Goal: Task Accomplishment & Management: Use online tool/utility

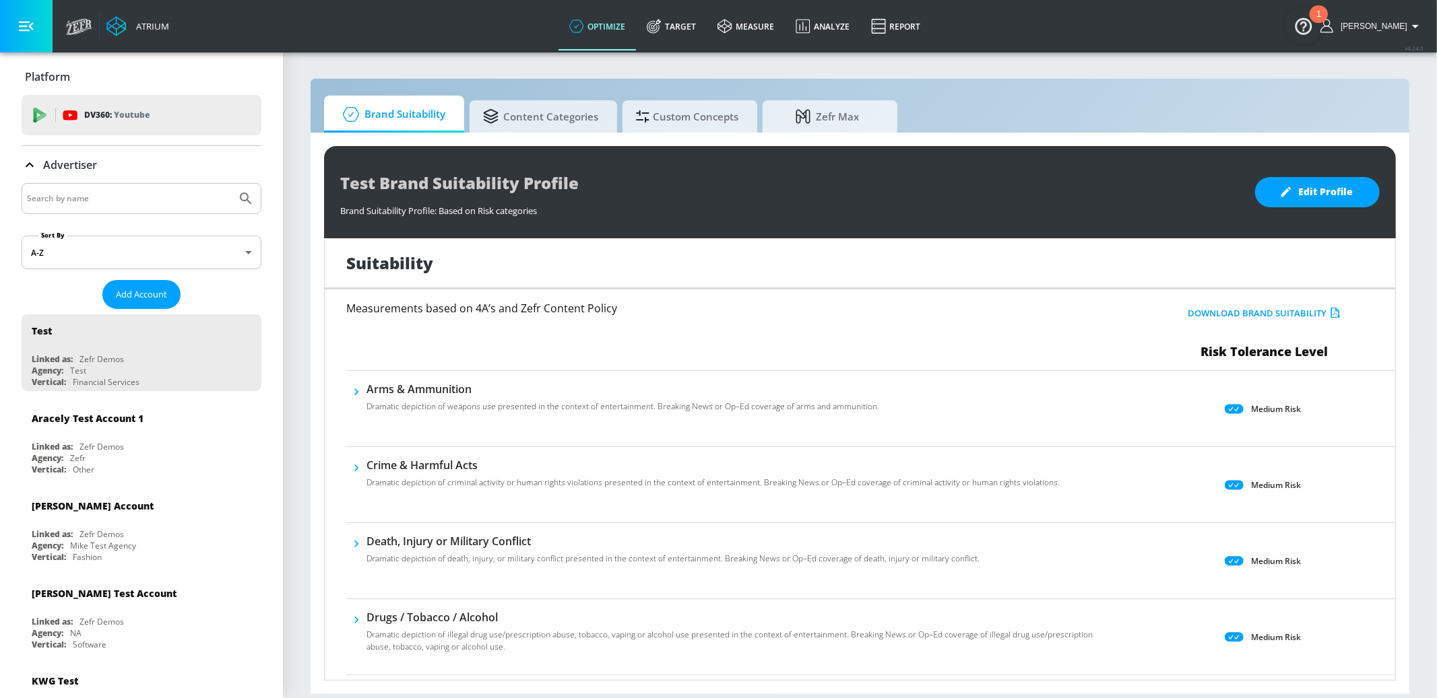
click at [172, 192] on input "Search by name" at bounding box center [129, 199] width 204 height 18
type input "mattel"
click at [231, 184] on button "Submit Search" at bounding box center [246, 199] width 30 height 30
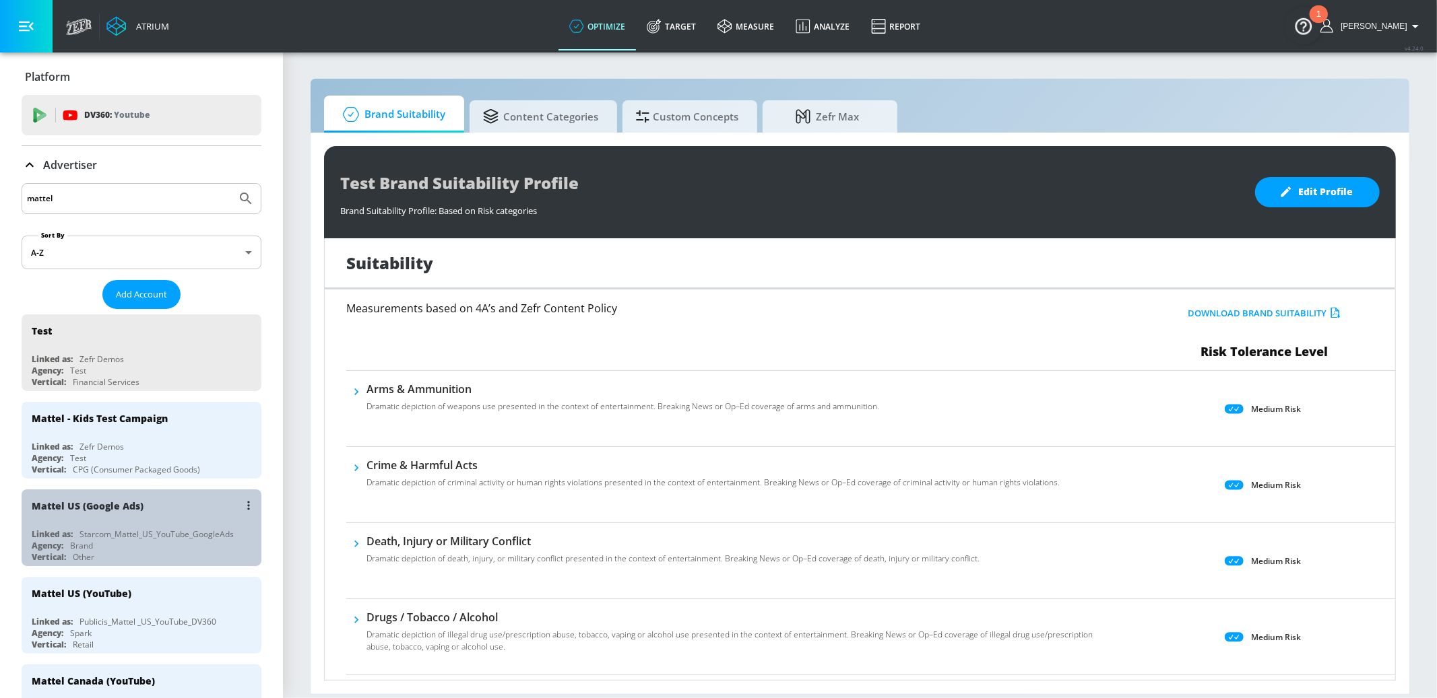
click at [193, 513] on div "Mattel US (Google Ads)" at bounding box center [145, 506] width 226 height 32
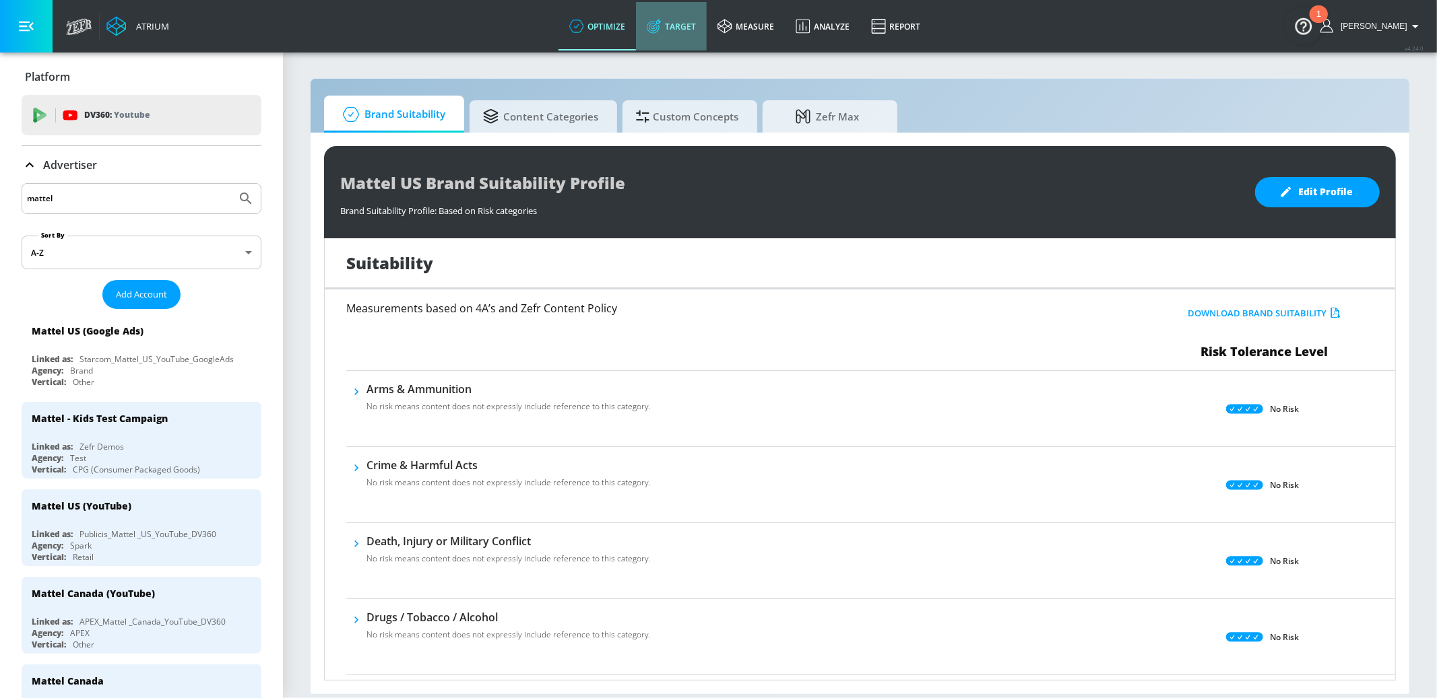
click at [699, 26] on link "Target" at bounding box center [671, 26] width 71 height 48
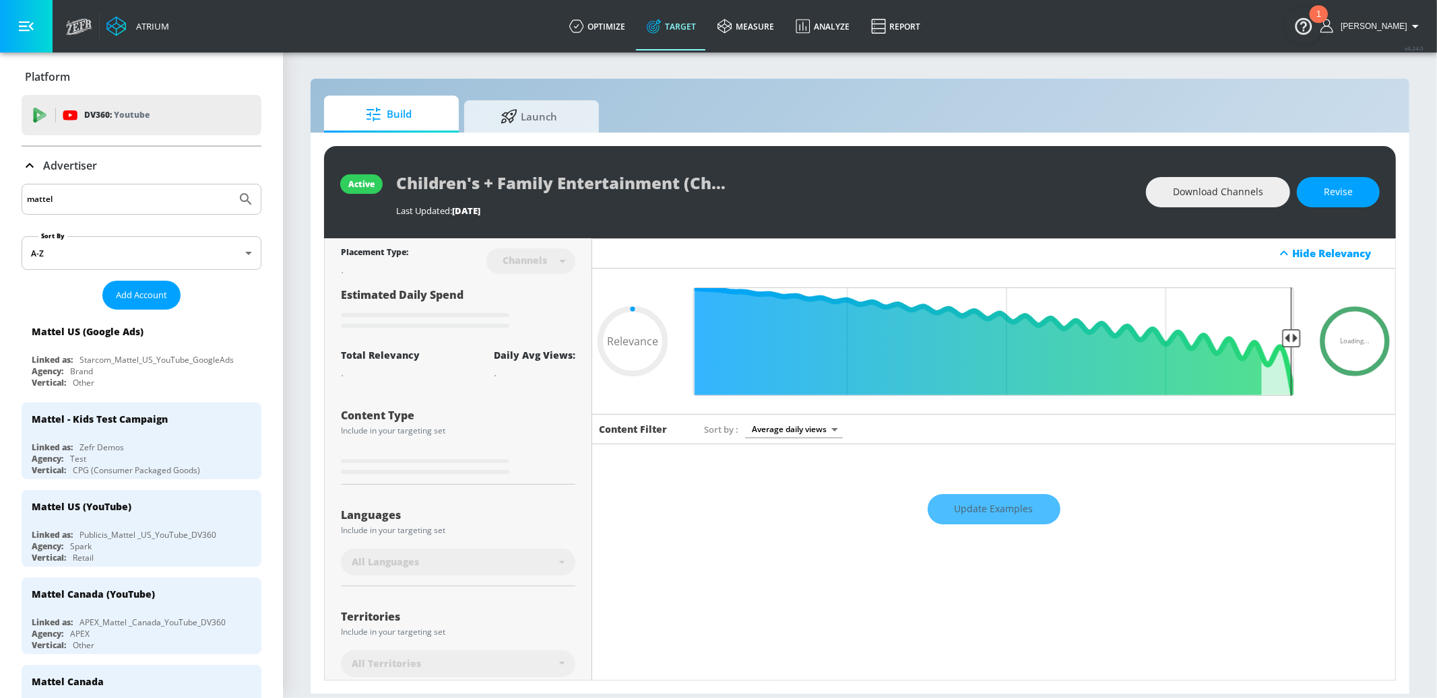
type input "0.05"
click at [565, 114] on span "Launch" at bounding box center [529, 114] width 102 height 32
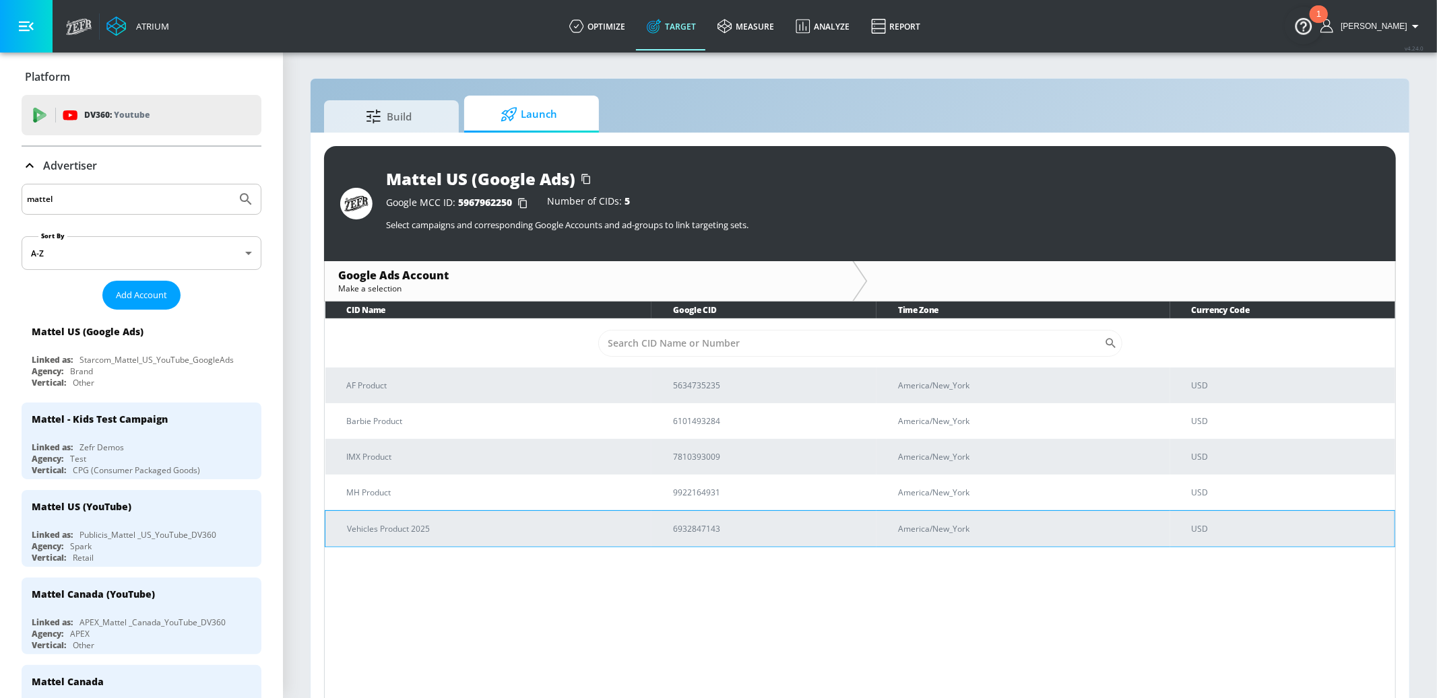
click at [589, 530] on p "Vehicles Product 2025" at bounding box center [494, 529] width 294 height 14
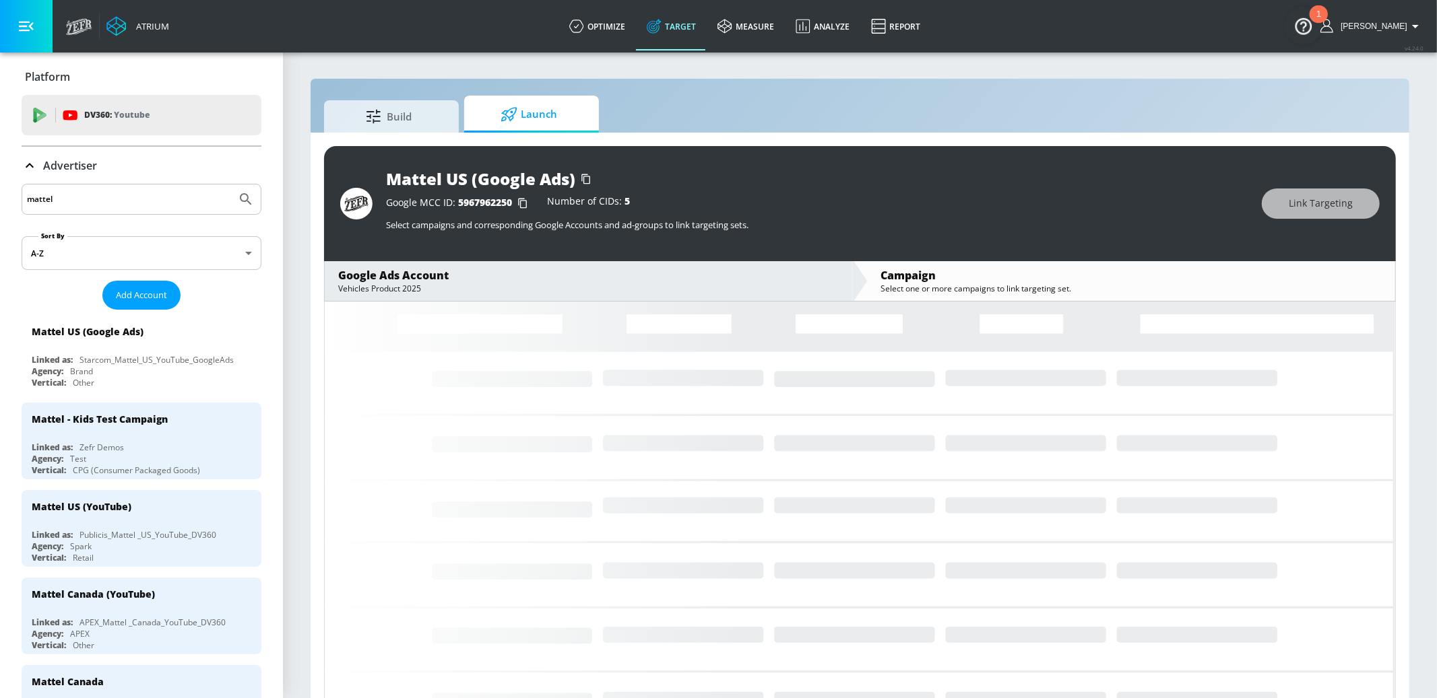
click at [30, 170] on icon at bounding box center [30, 166] width 16 height 16
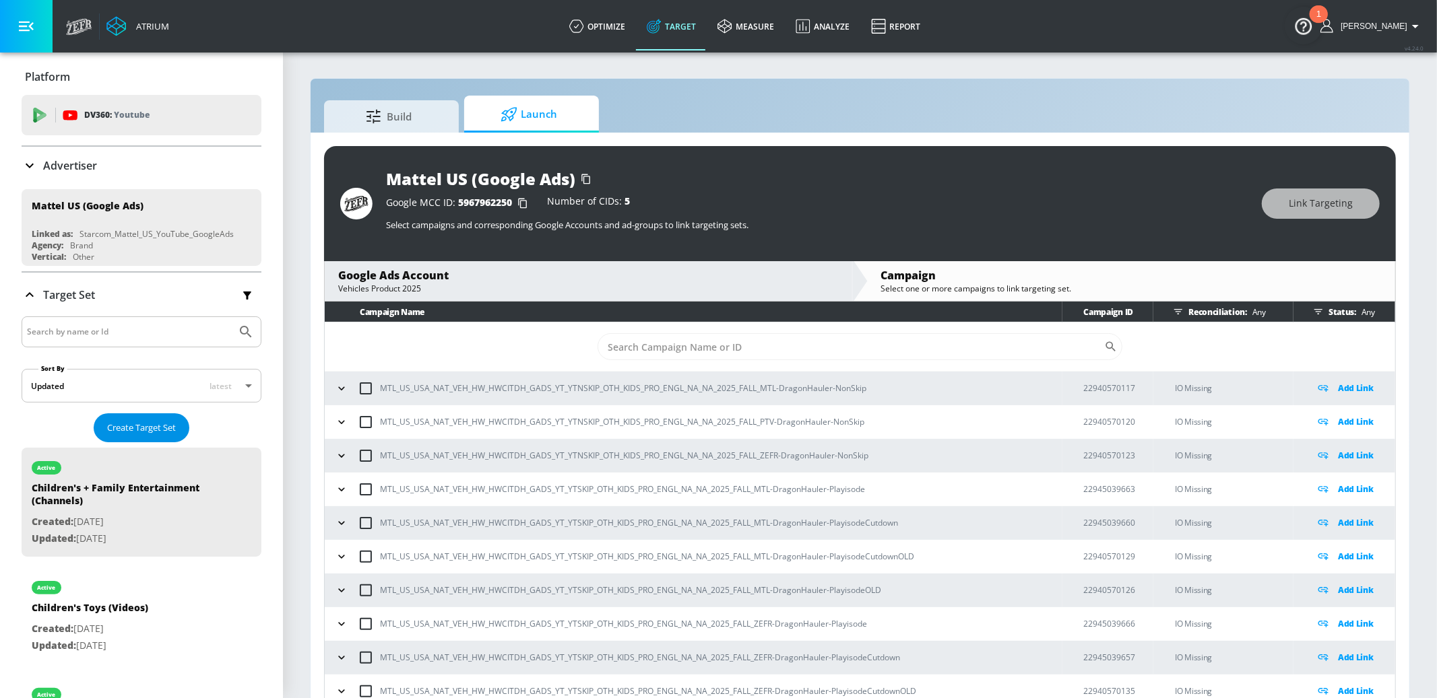
click at [144, 429] on span "Create Target Set" at bounding box center [141, 427] width 69 height 15
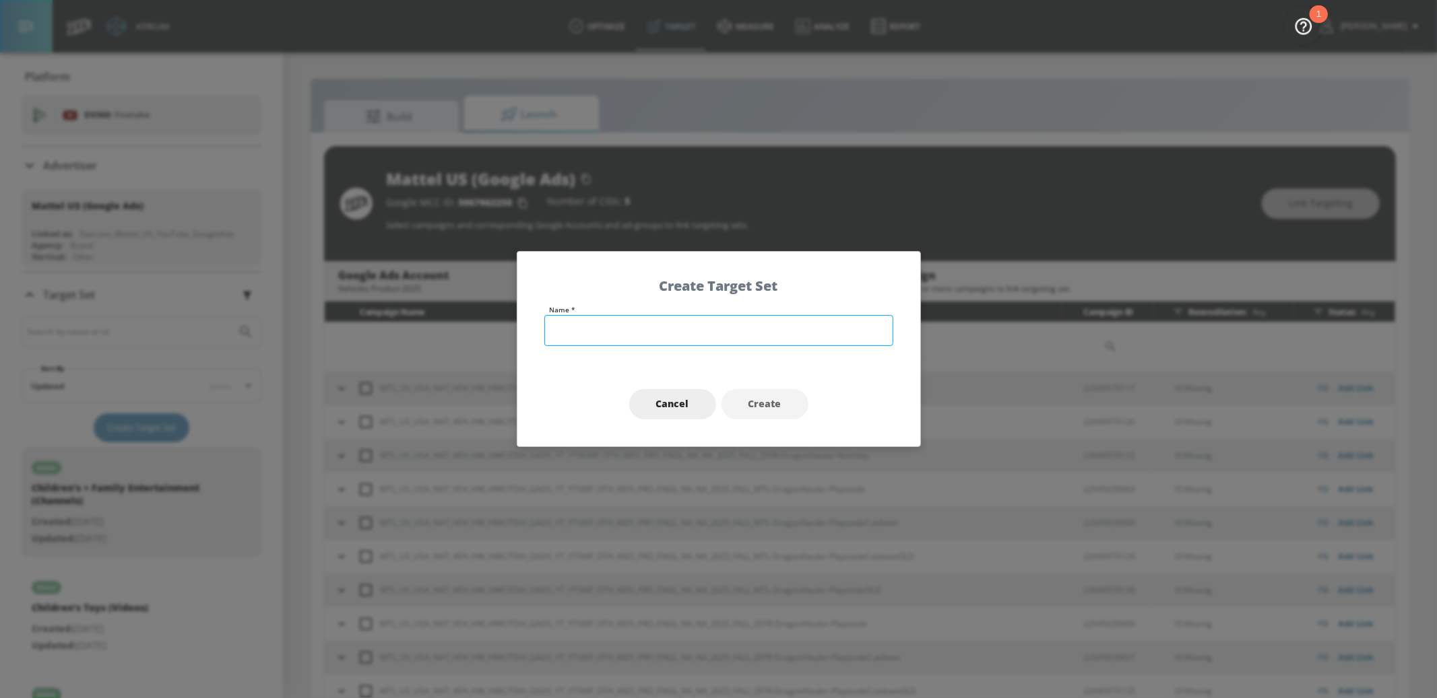
click at [697, 322] on input "text" at bounding box center [718, 330] width 349 height 31
paste input "HW City: Ultimate Dual Dragon Hauler"
type input "HW City: Ultimate Dual Dragon Hauler"
click at [758, 406] on span "Create" at bounding box center [764, 404] width 33 height 17
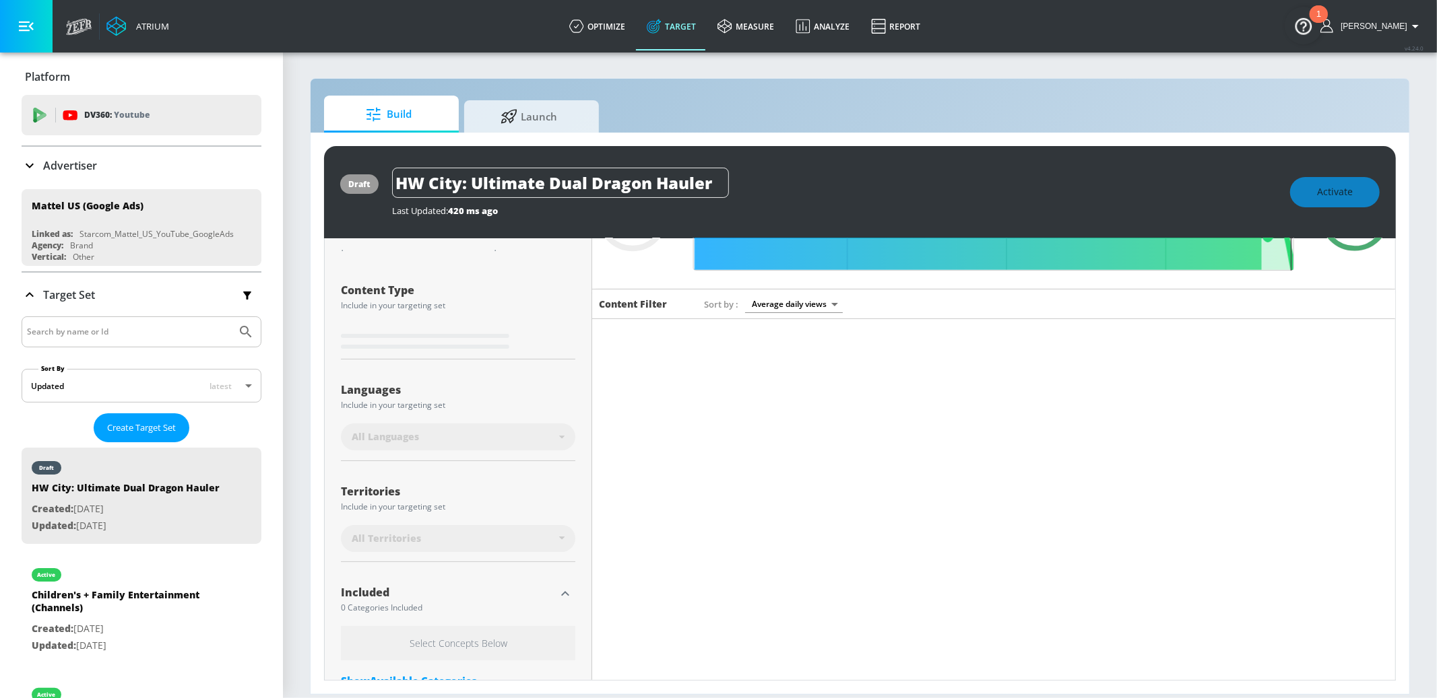
scroll to position [122, 0]
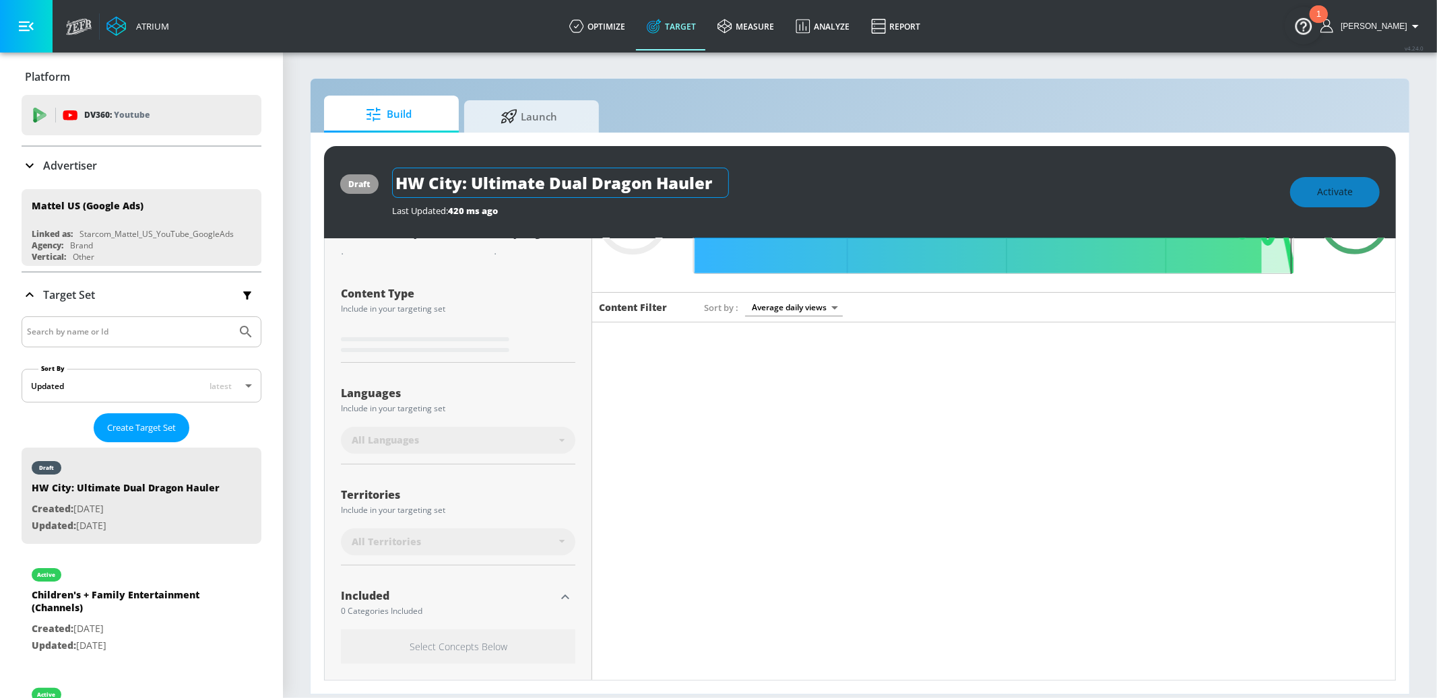
type input "0.6"
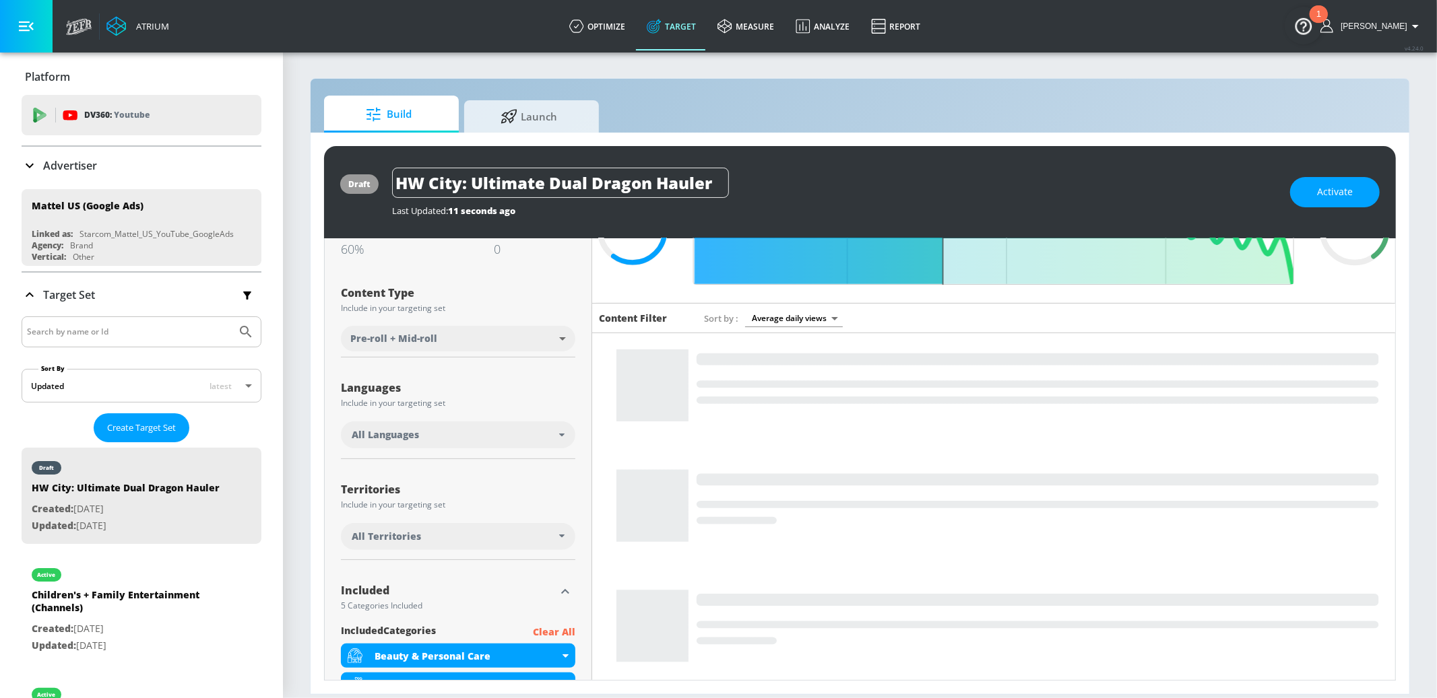
scroll to position [110, 0]
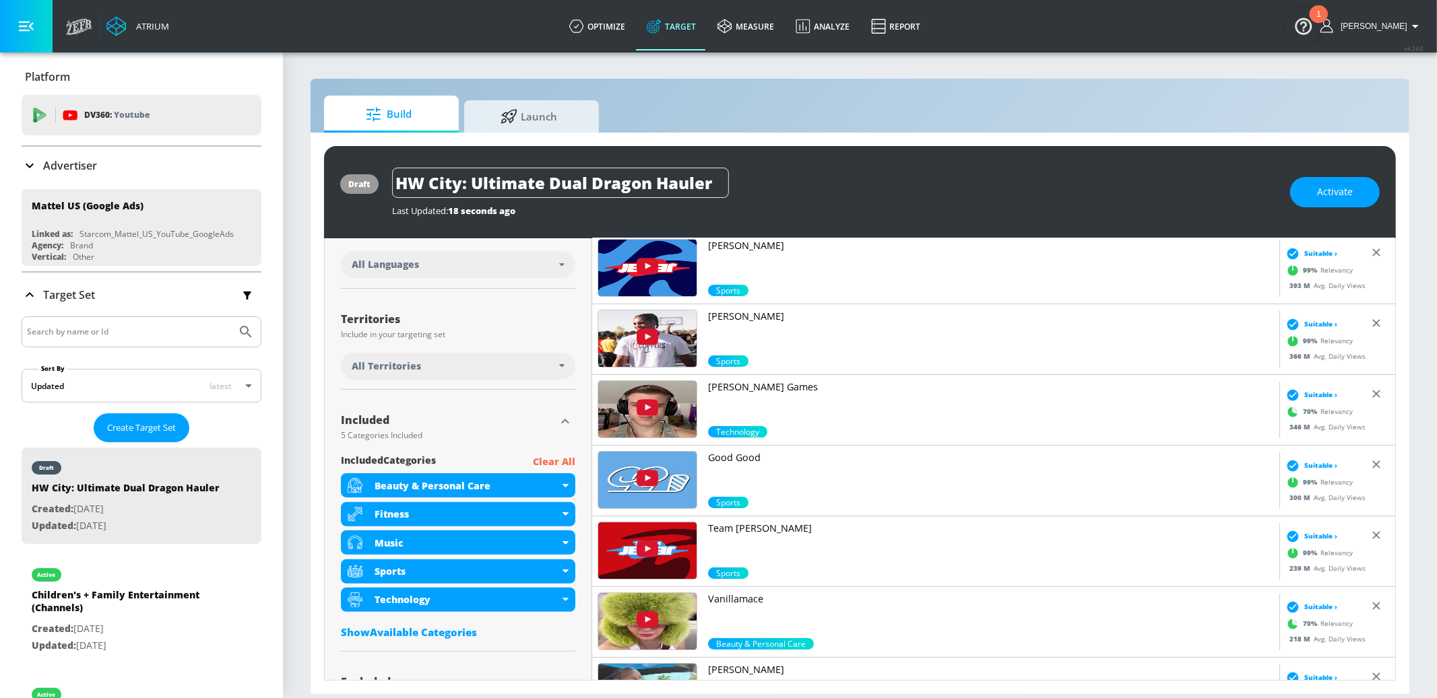
click at [542, 463] on p "Clear All" at bounding box center [554, 462] width 42 height 17
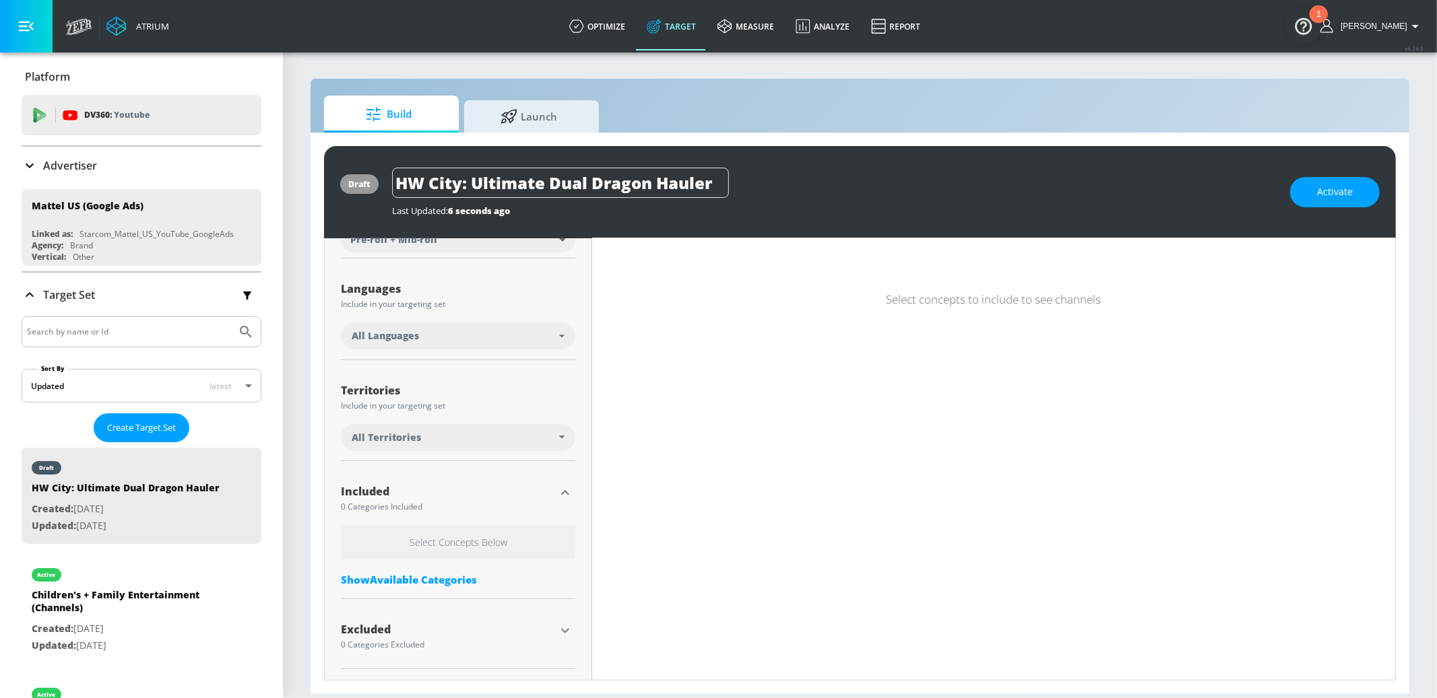
scroll to position [209, 0]
click at [466, 318] on div "Languages Include in your targeting set All Languages" at bounding box center [458, 315] width 234 height 90
click at [468, 327] on div "All Languages" at bounding box center [458, 336] width 234 height 27
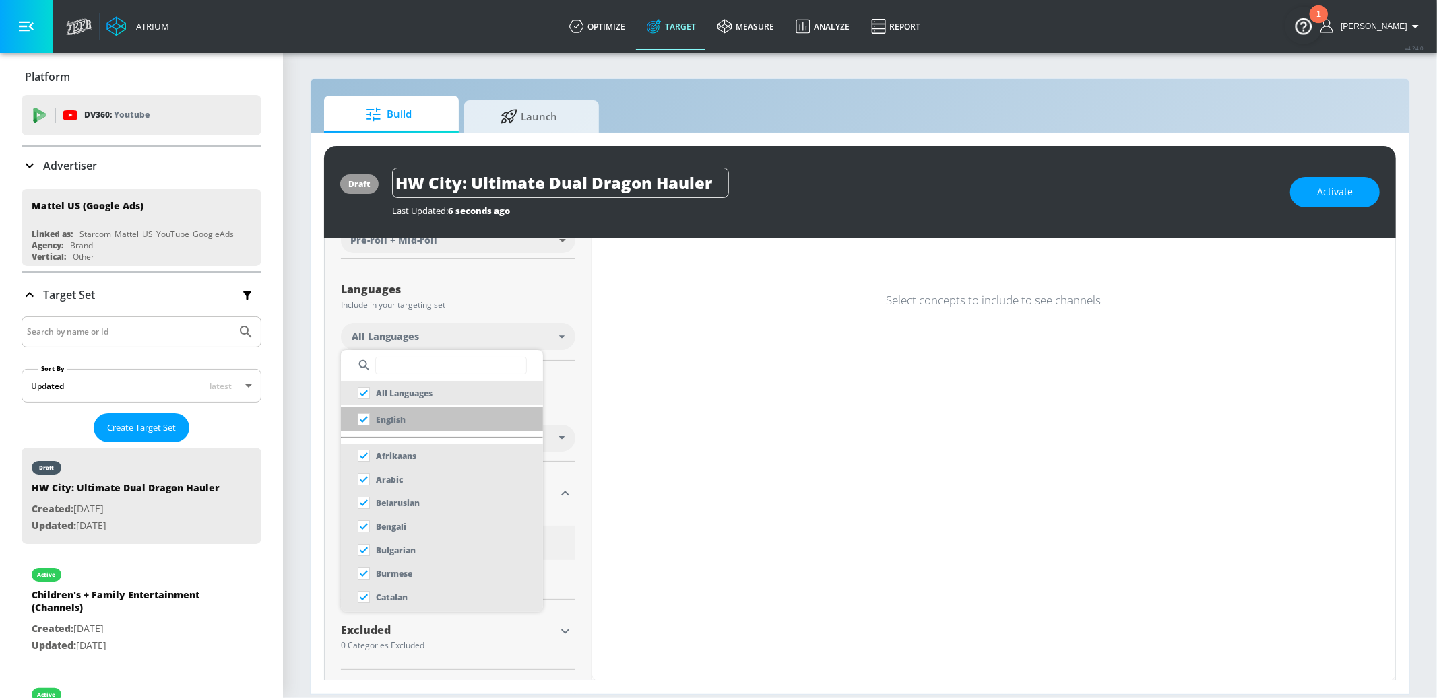
click at [389, 426] on p "English" at bounding box center [391, 420] width 30 height 14
checkbox input "false"
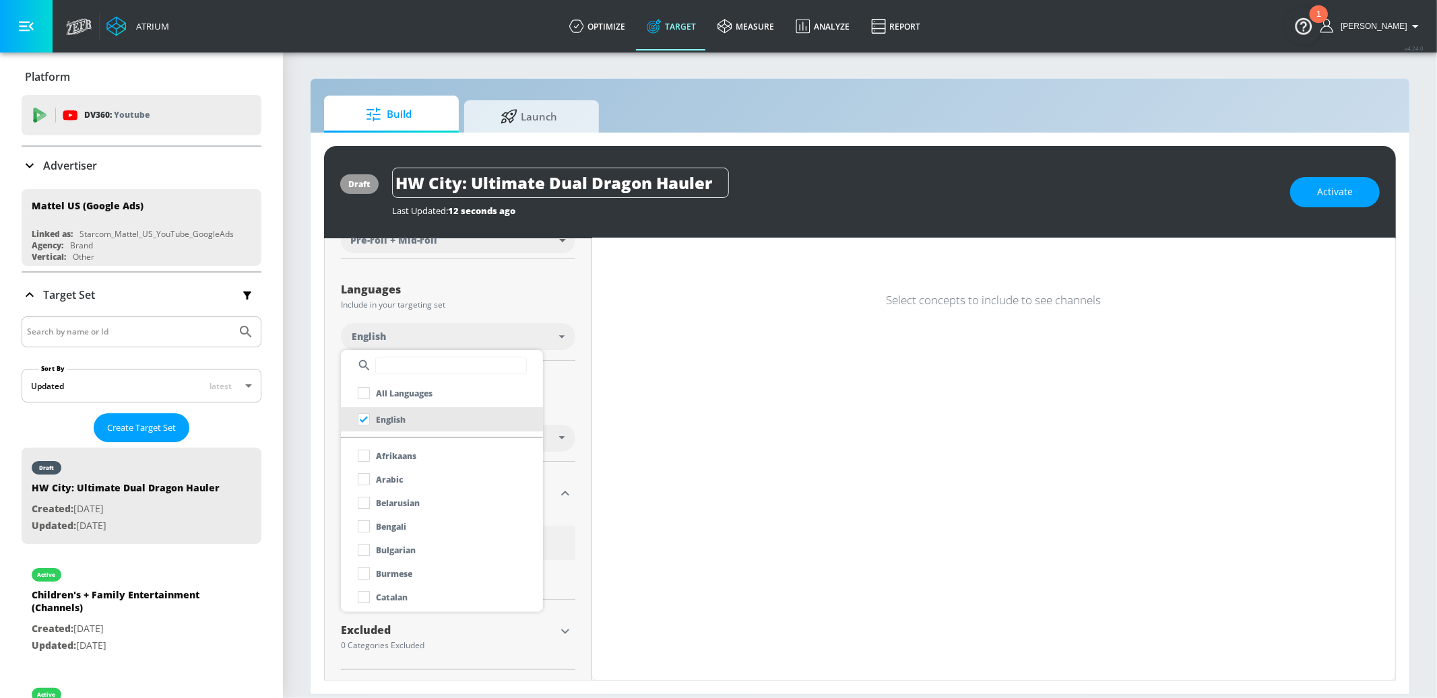
click at [569, 384] on div at bounding box center [718, 349] width 1437 height 698
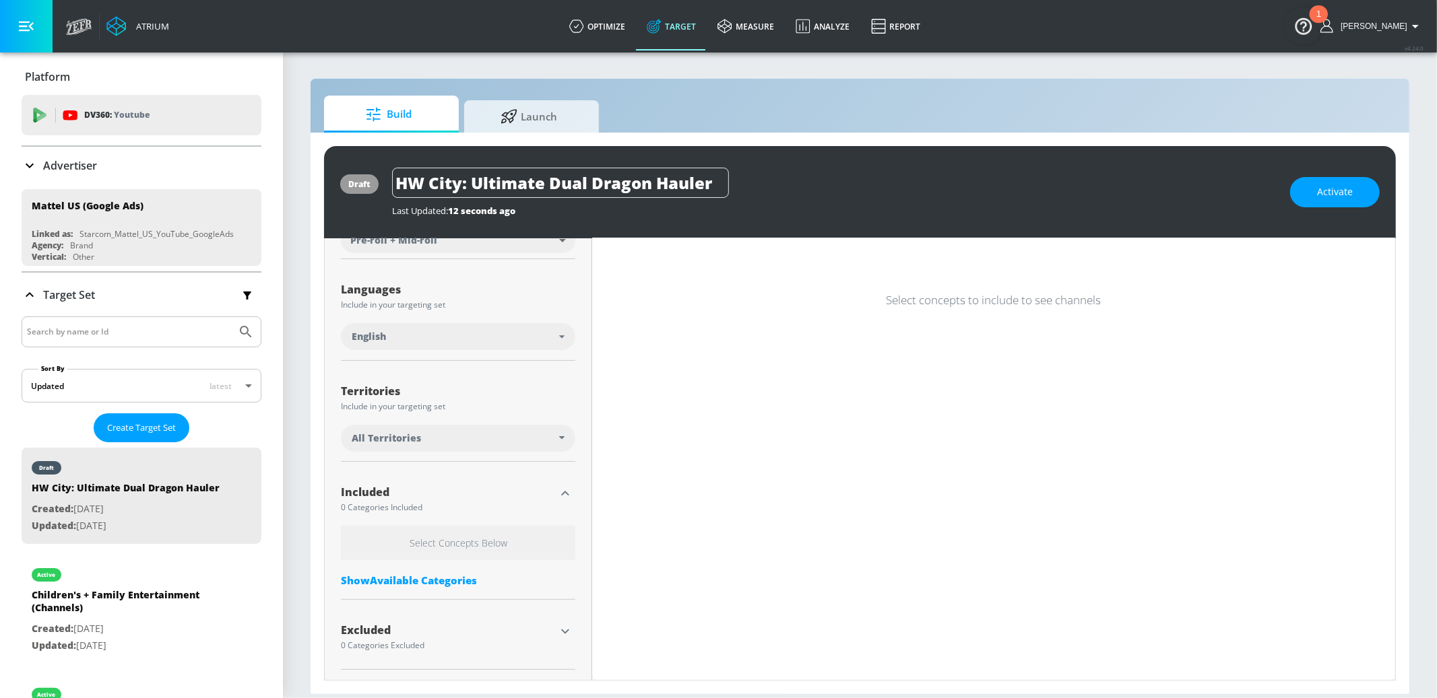
click at [447, 578] on div "Show Available Categories" at bounding box center [458, 580] width 234 height 13
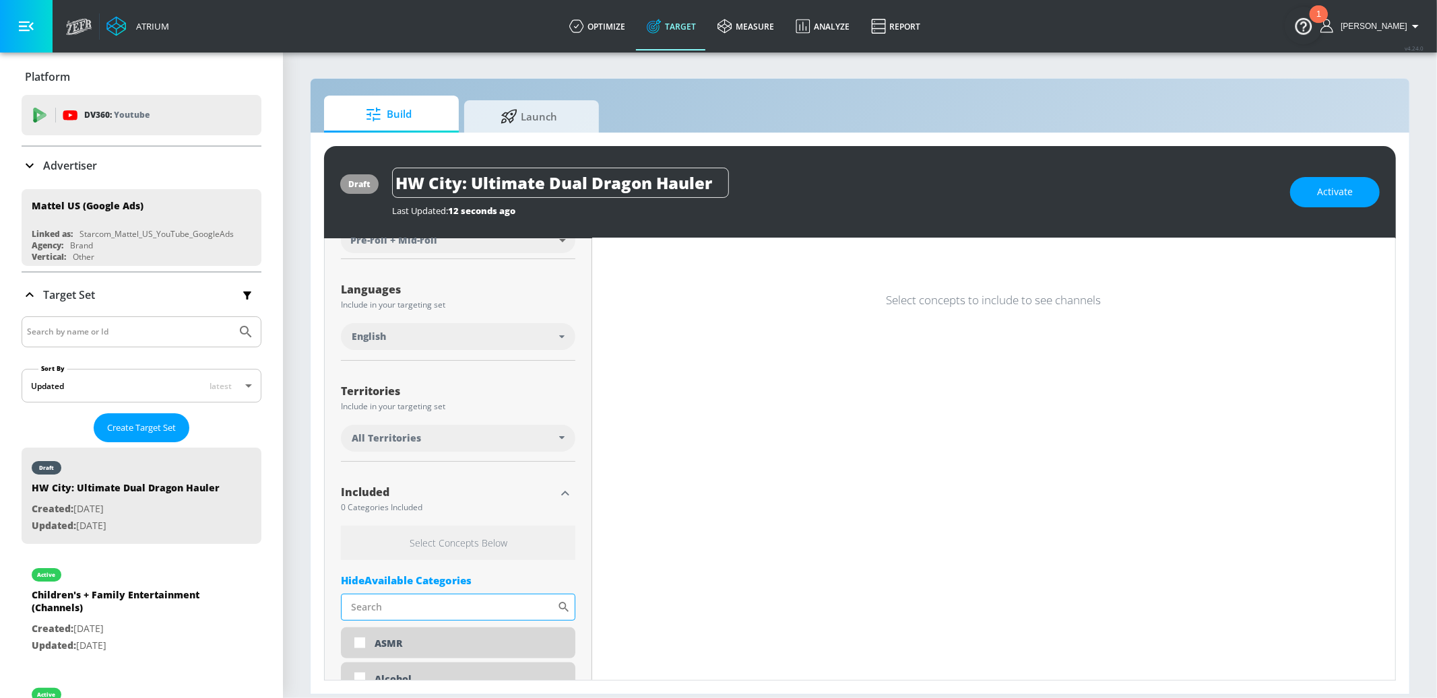
click at [430, 601] on input "Sort By" at bounding box center [449, 607] width 216 height 27
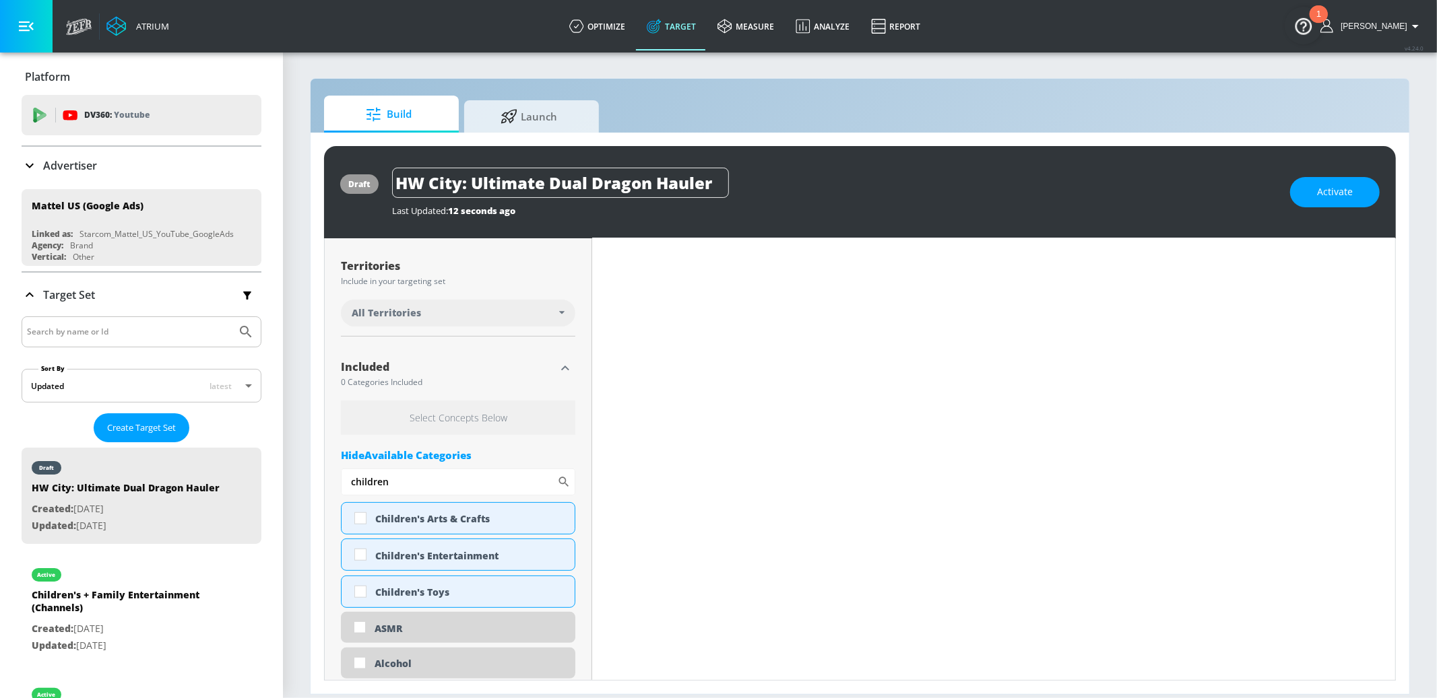
scroll to position [344, 0]
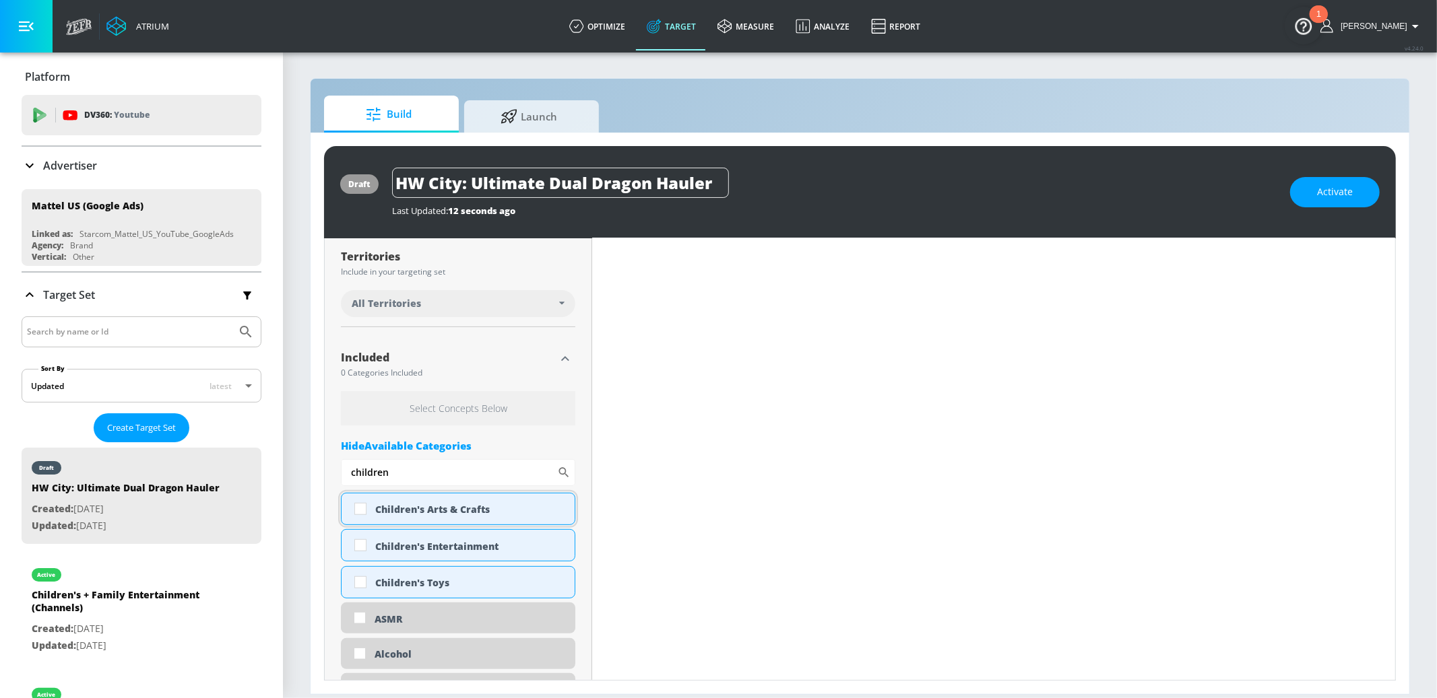
type input "children"
click at [399, 498] on div "Children's Arts & Crafts" at bounding box center [458, 509] width 234 height 32
checkbox input "true"
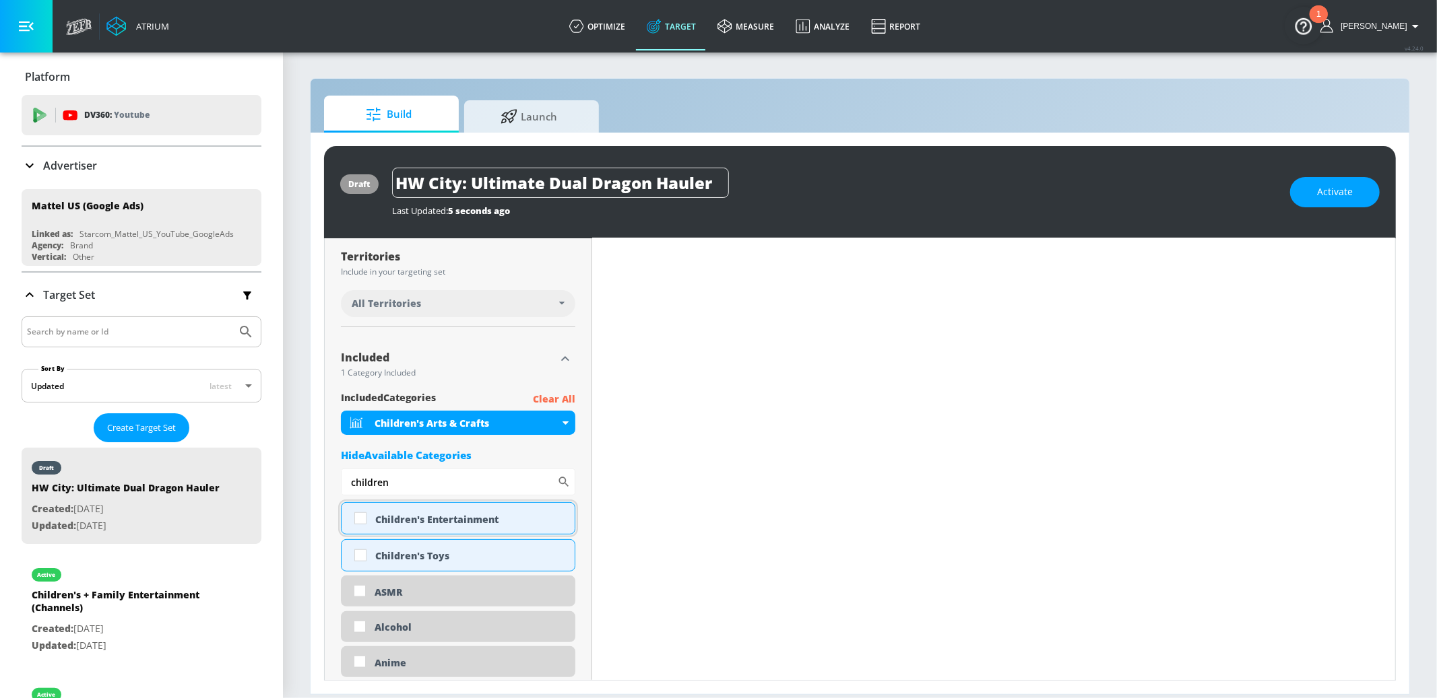
click at [400, 520] on div "Children's Entertainment" at bounding box center [469, 519] width 189 height 13
checkbox input "true"
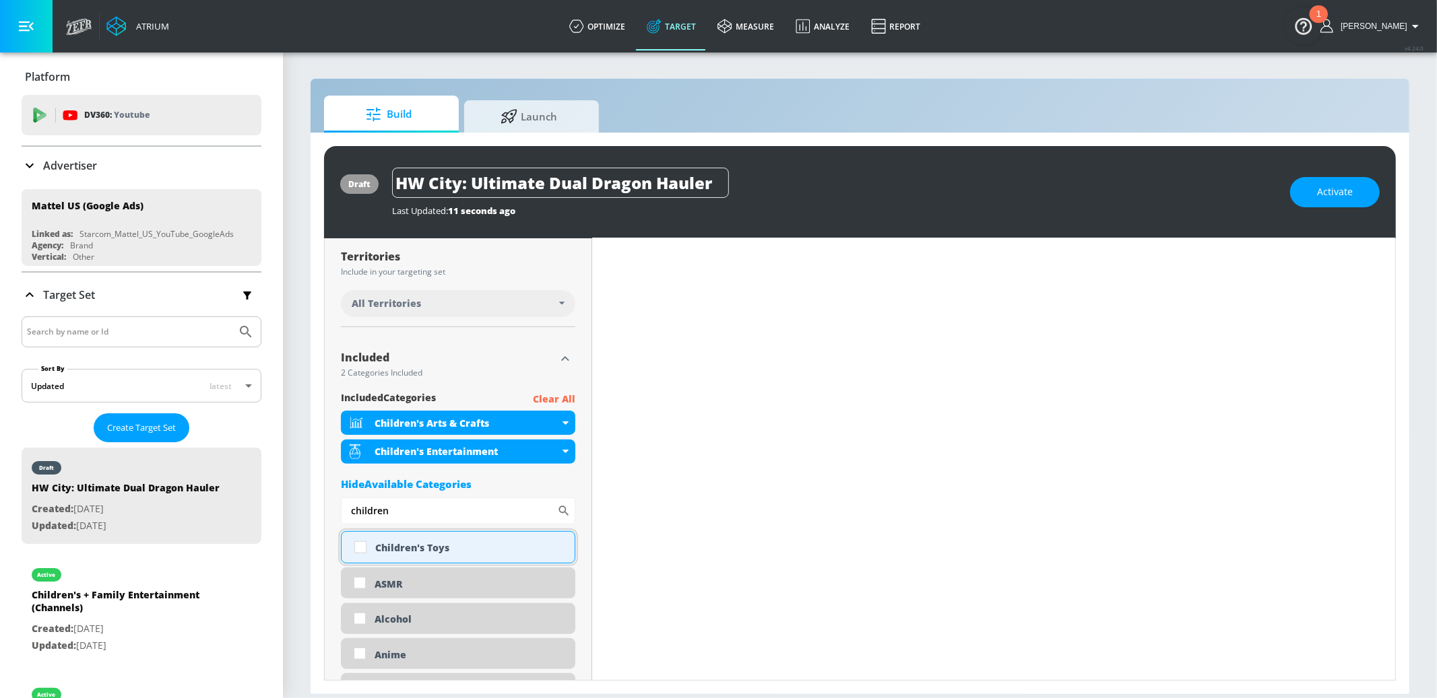
click at [393, 549] on div "Children's Toys" at bounding box center [469, 547] width 189 height 13
checkbox input "true"
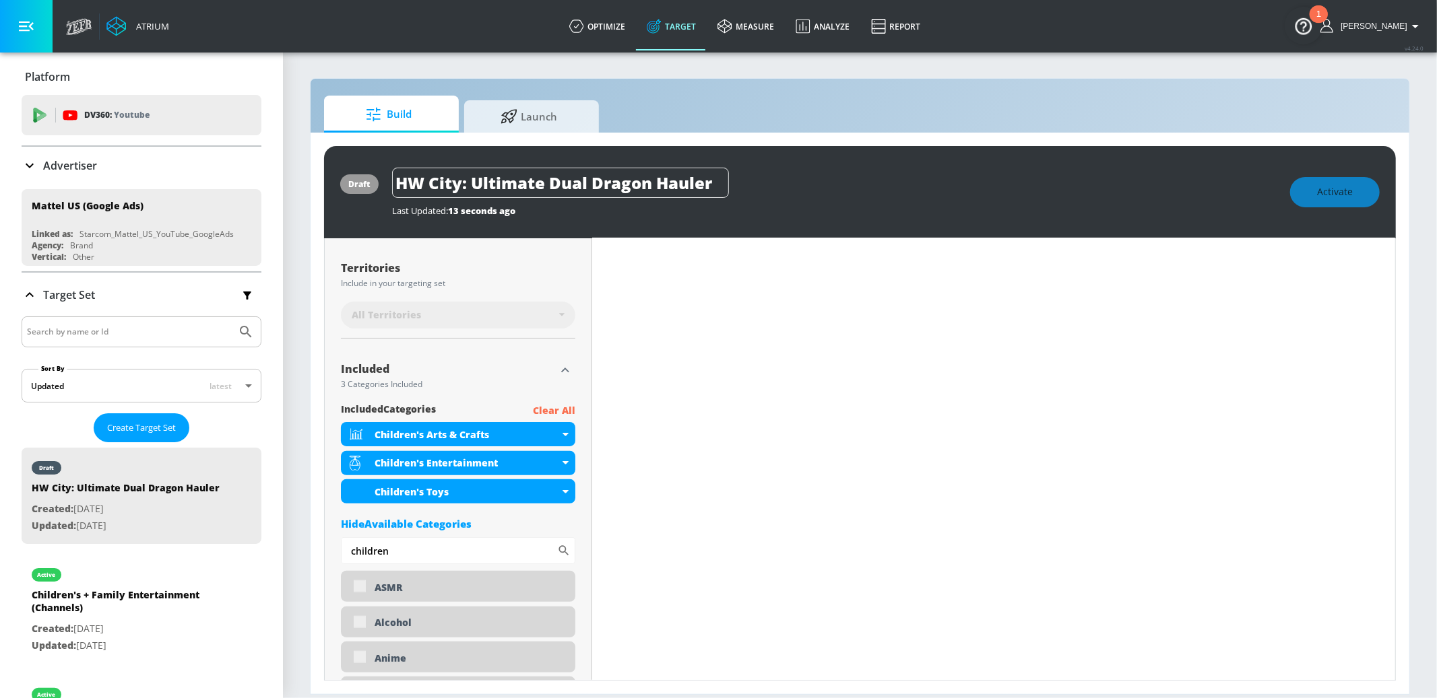
scroll to position [355, 0]
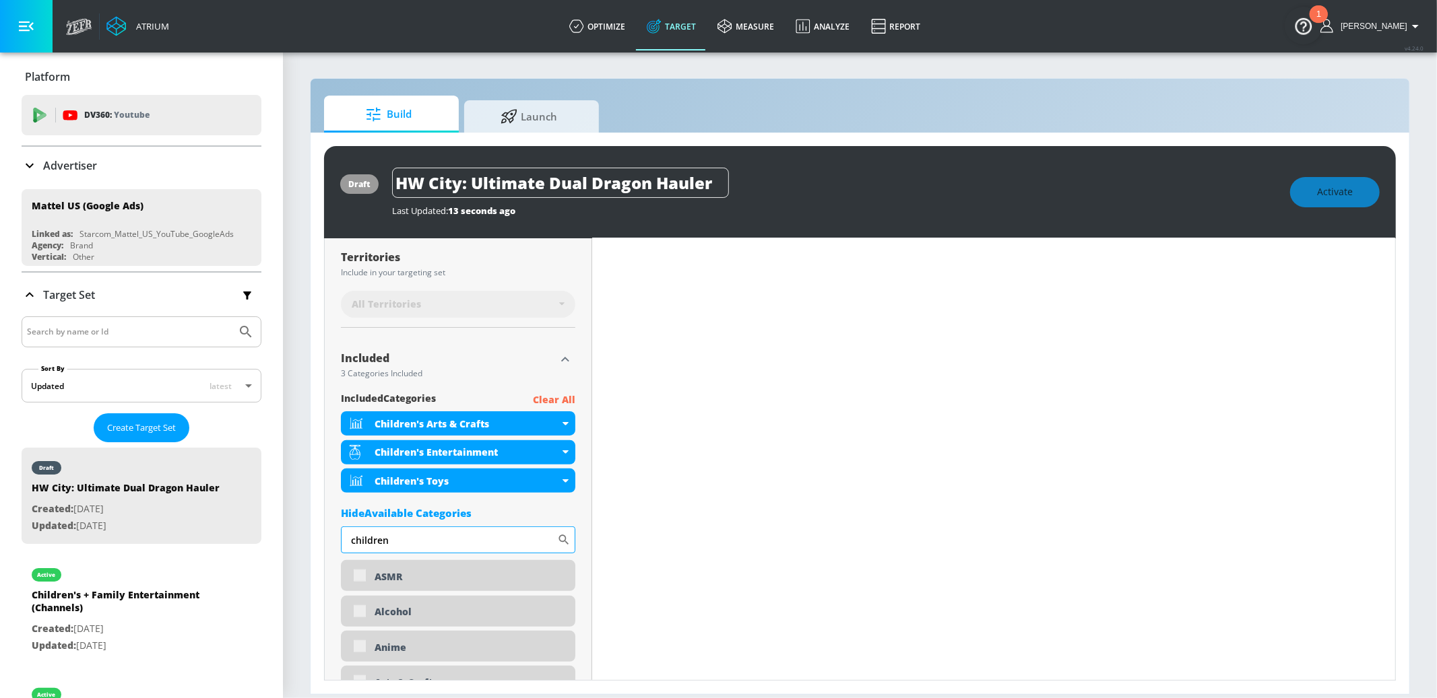
click at [400, 543] on input "children" at bounding box center [449, 540] width 216 height 27
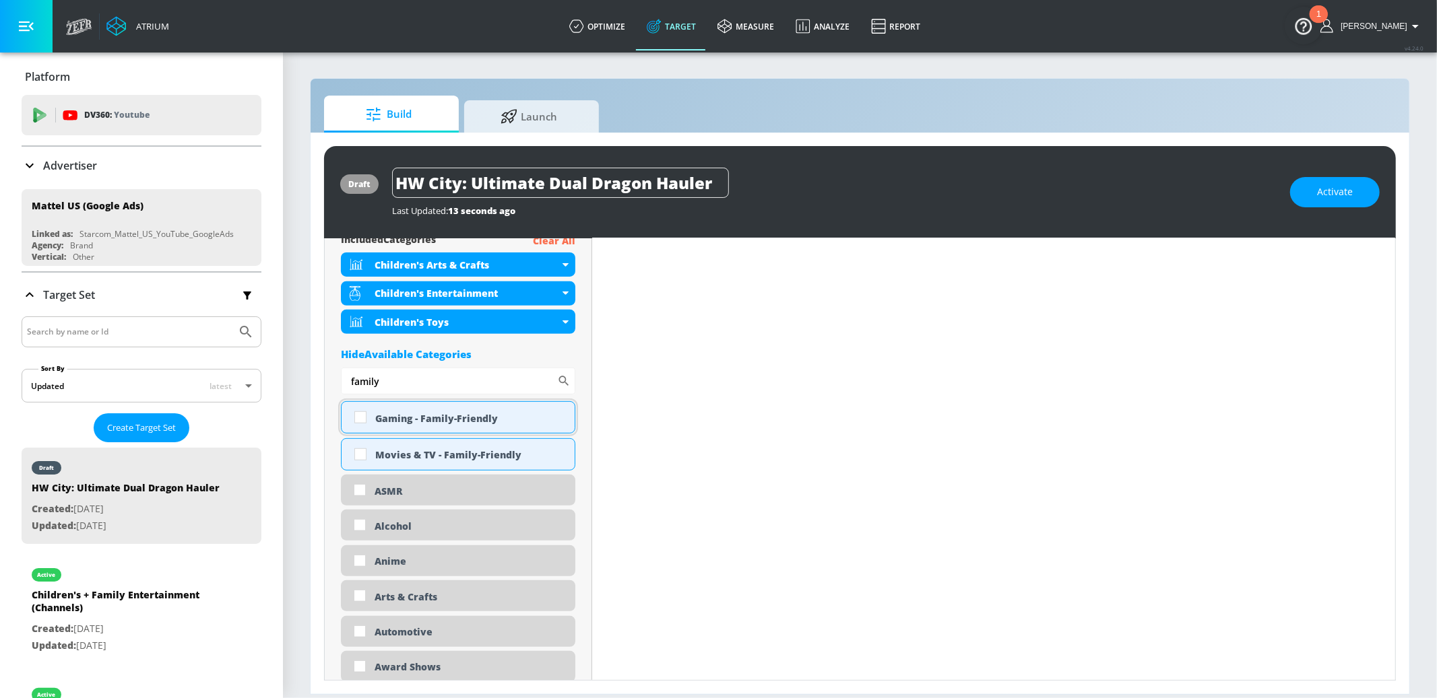
scroll to position [492, 0]
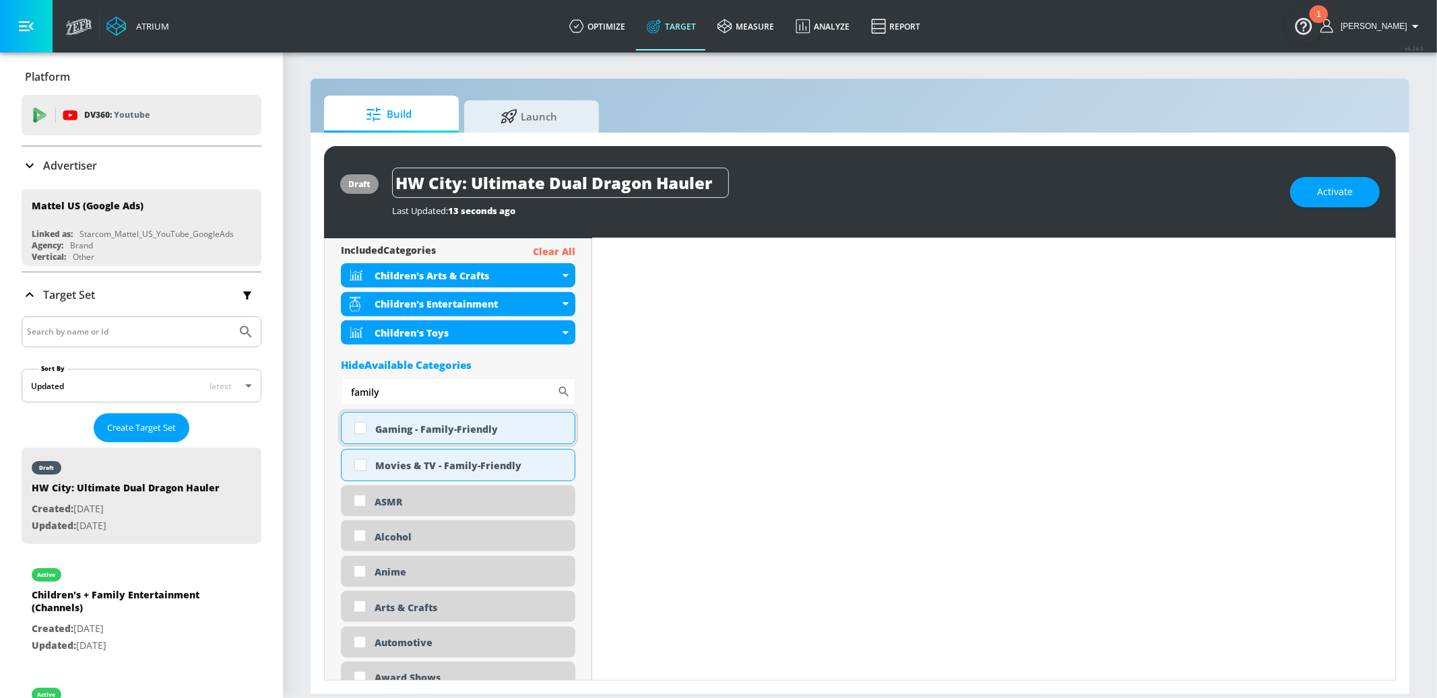
type input "family"
click at [438, 430] on div "Gaming - Family-Friendly" at bounding box center [469, 429] width 189 height 13
checkbox input "true"
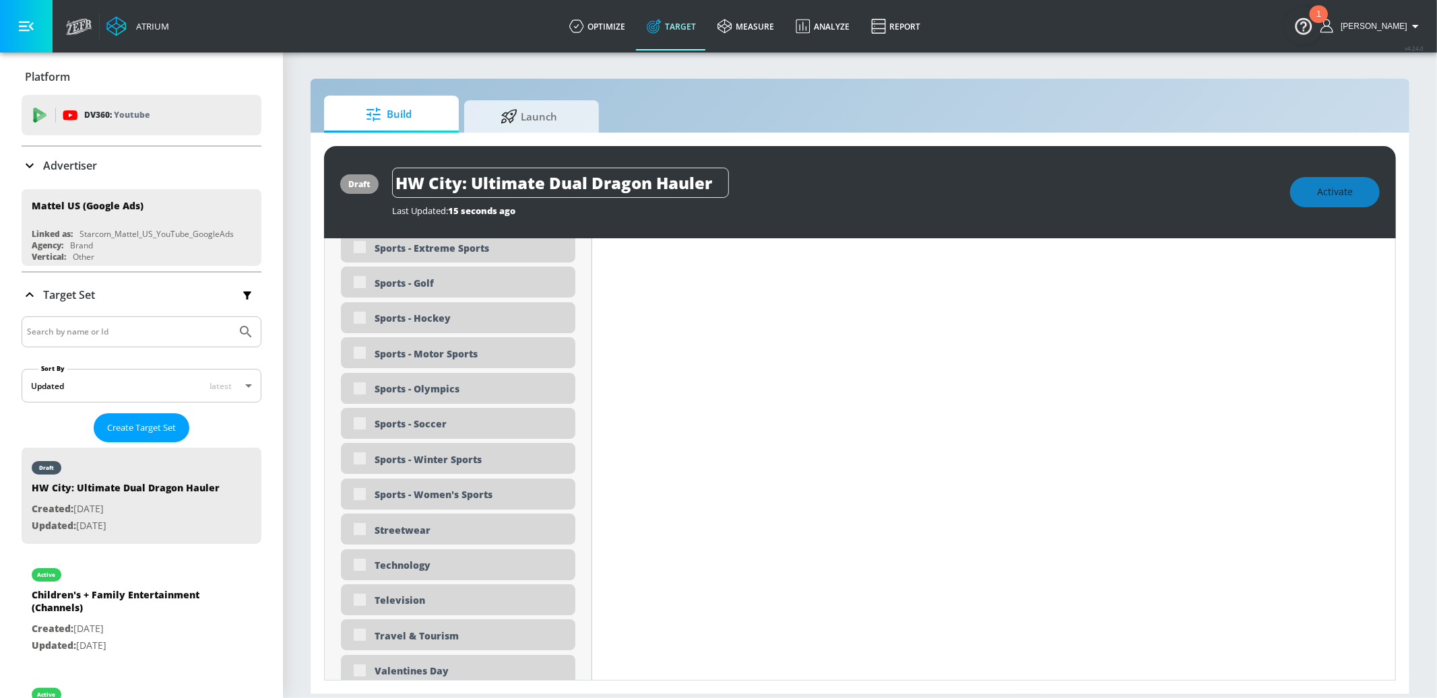
scroll to position [4055, 0]
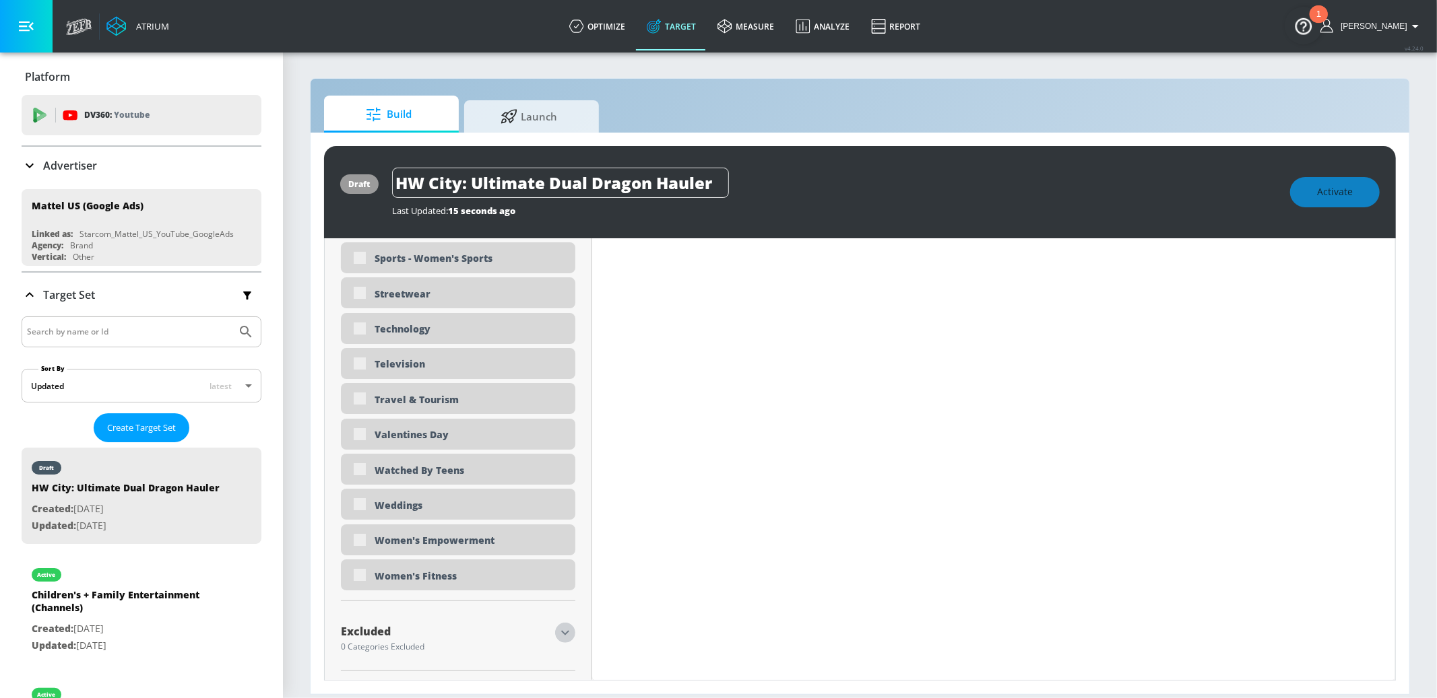
click at [566, 633] on icon "button" at bounding box center [565, 633] width 16 height 16
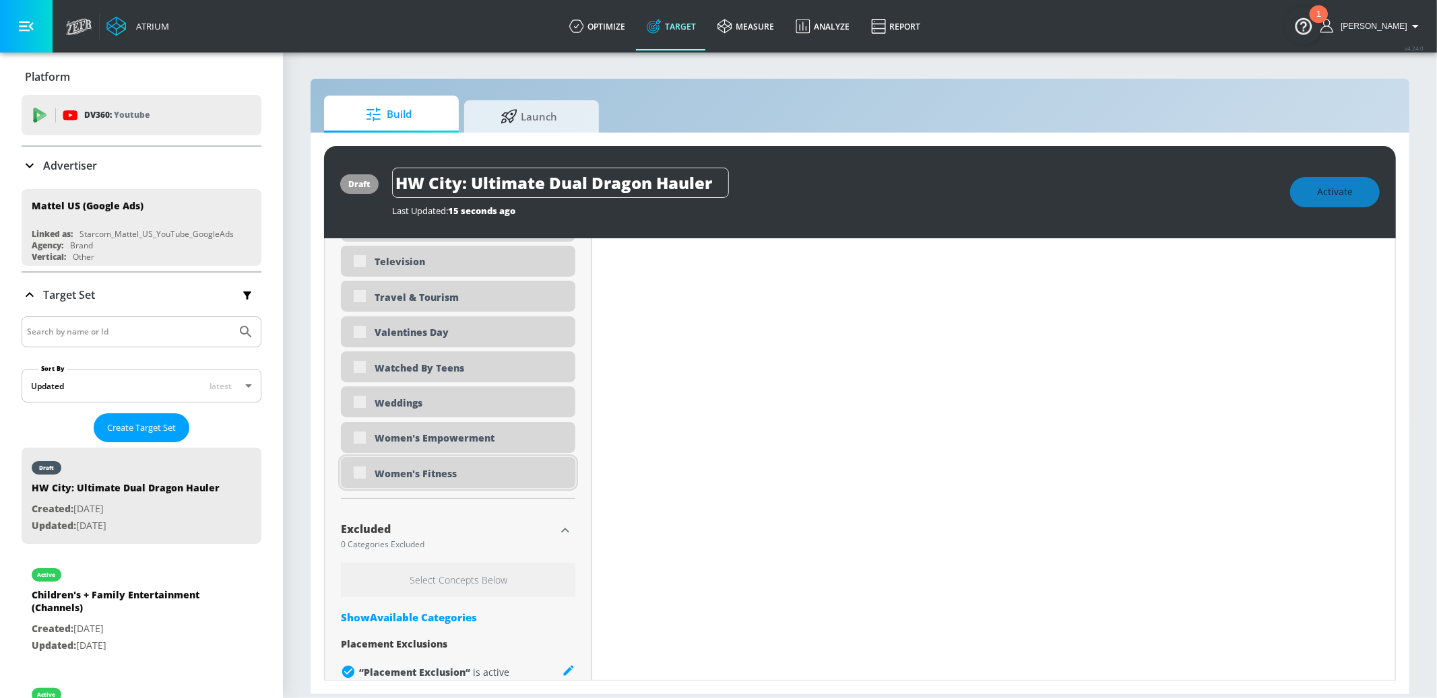
scroll to position [4179, 0]
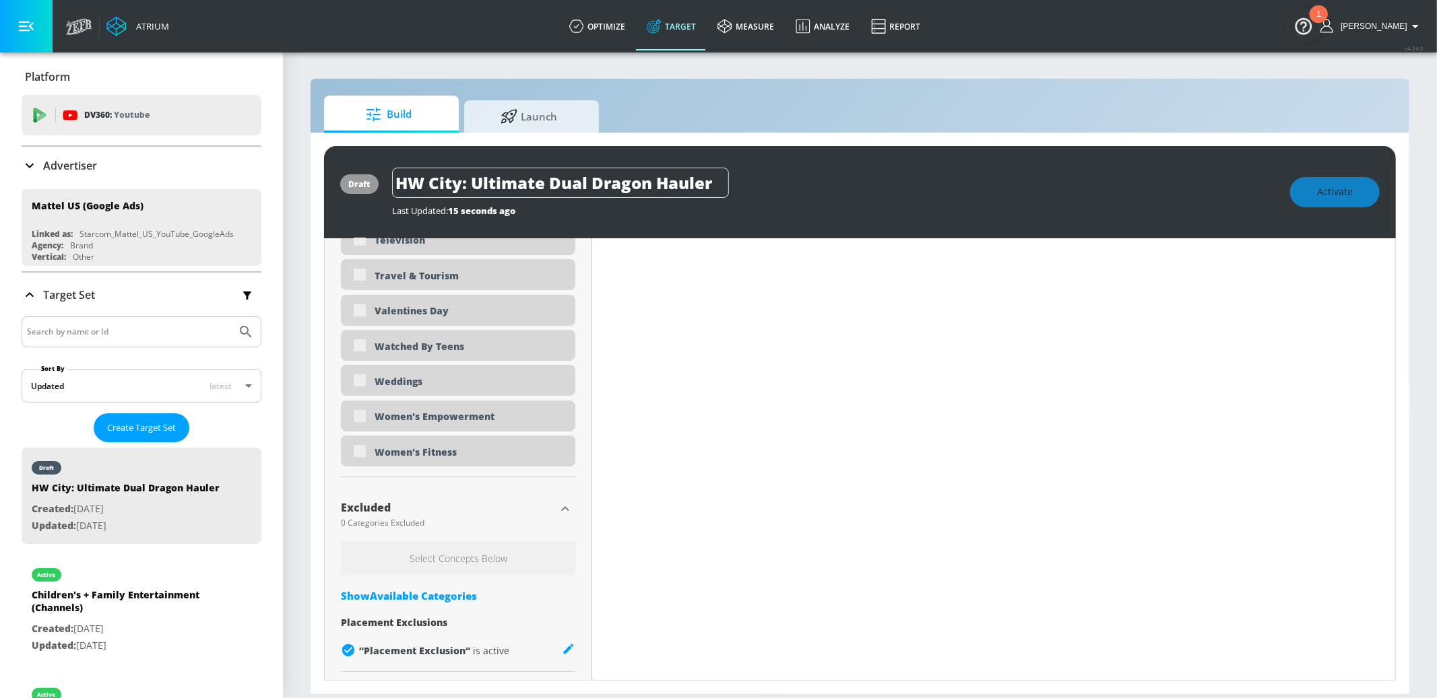
click at [414, 594] on div "Show Available Categories" at bounding box center [458, 595] width 234 height 13
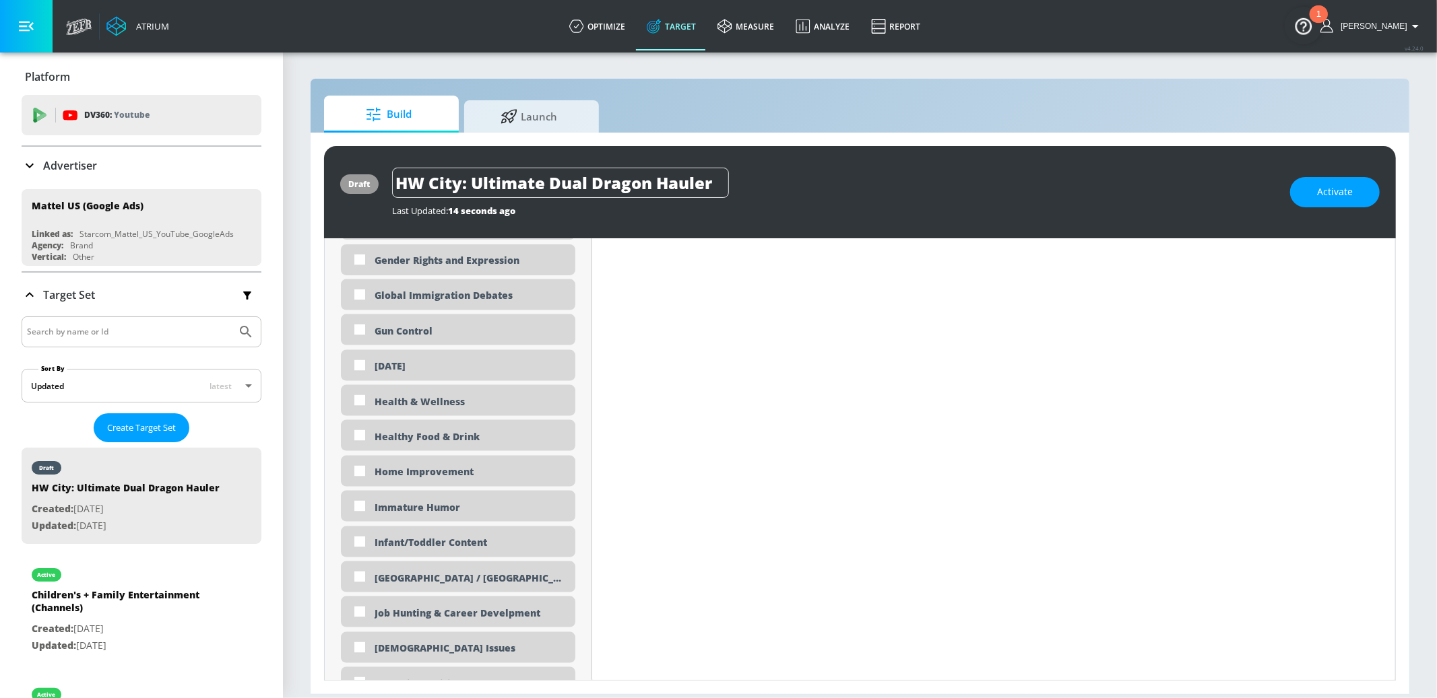
scroll to position [5890, 0]
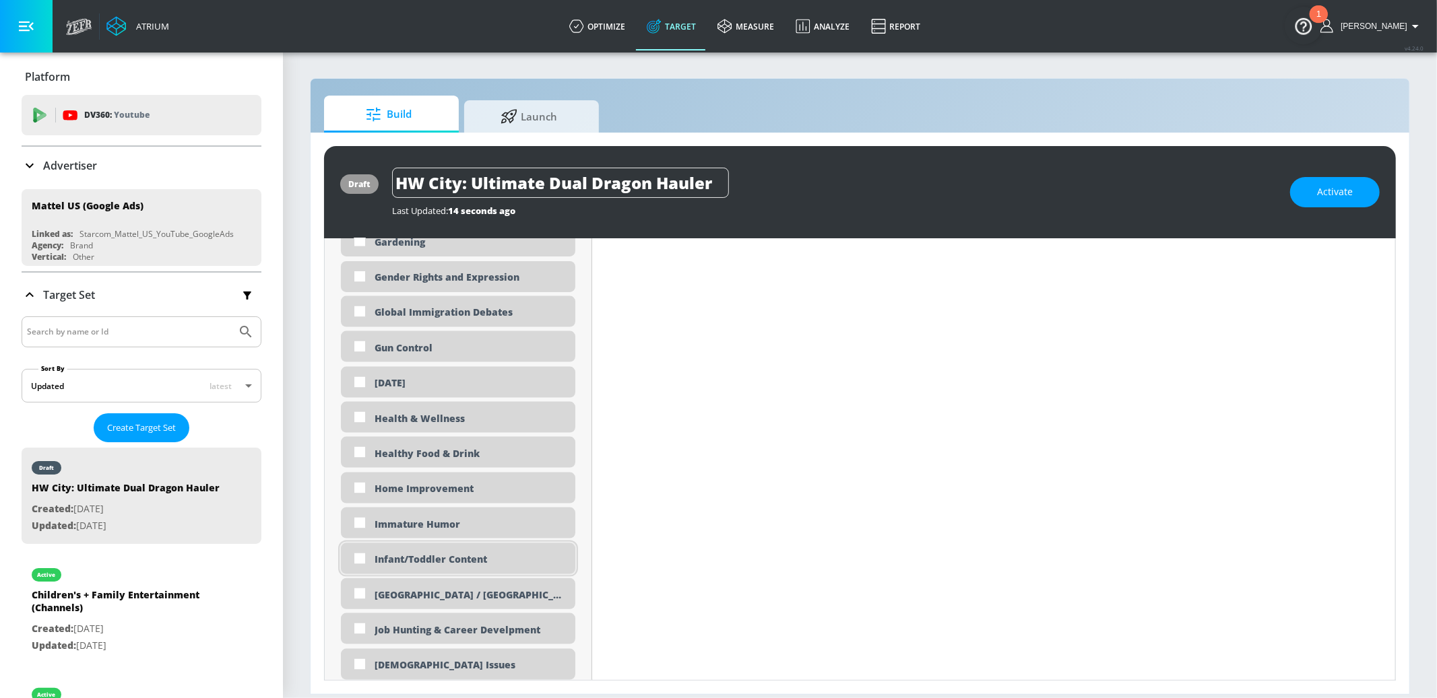
click at [442, 558] on div "Infant/Toddler Content" at bounding box center [469, 559] width 191 height 13
checkbox input "true"
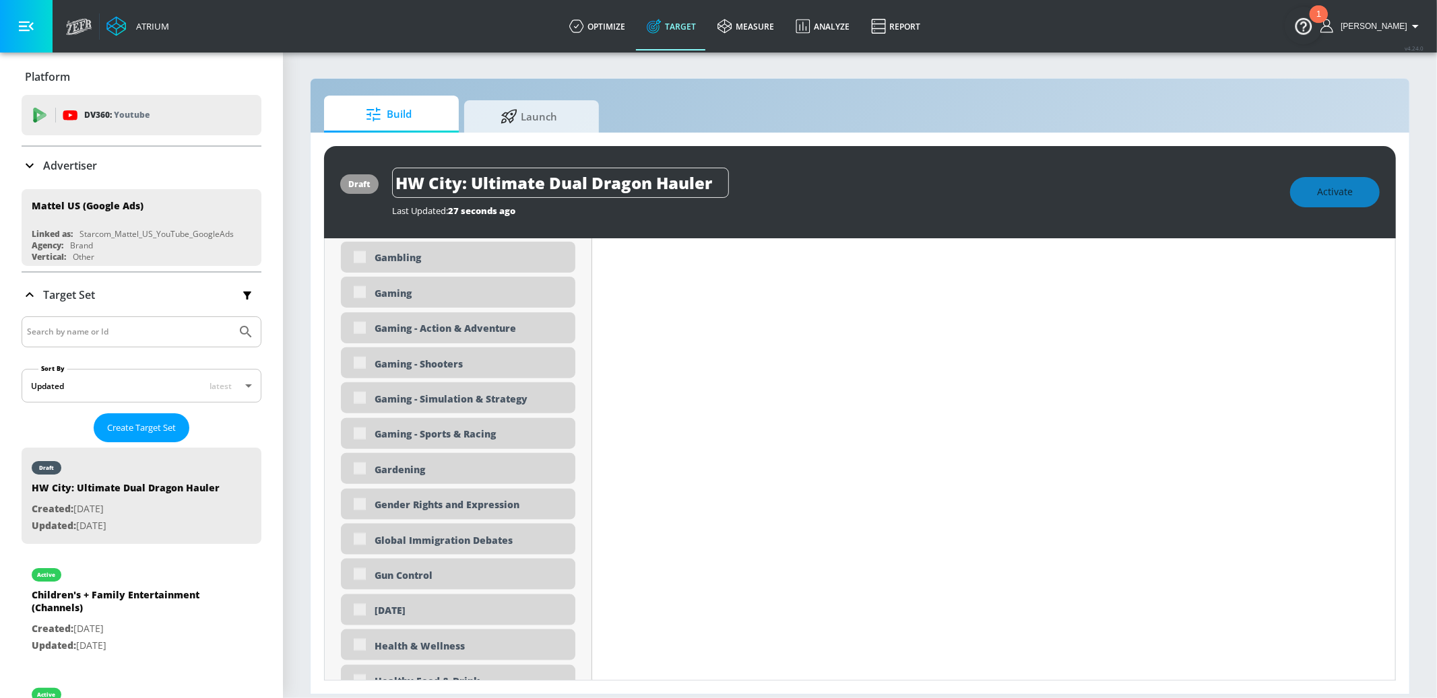
scroll to position [5589, 0]
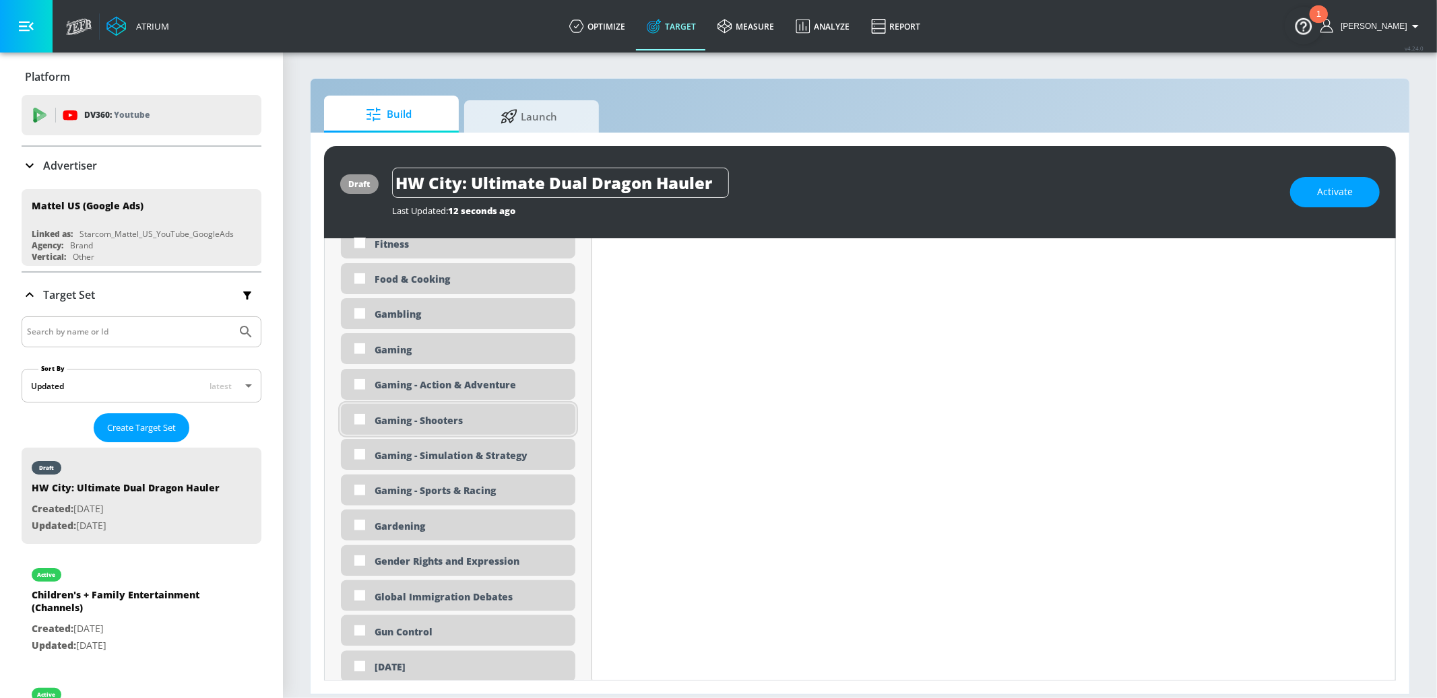
click at [410, 420] on div "Gaming - Shooters" at bounding box center [469, 420] width 191 height 13
checkbox input "true"
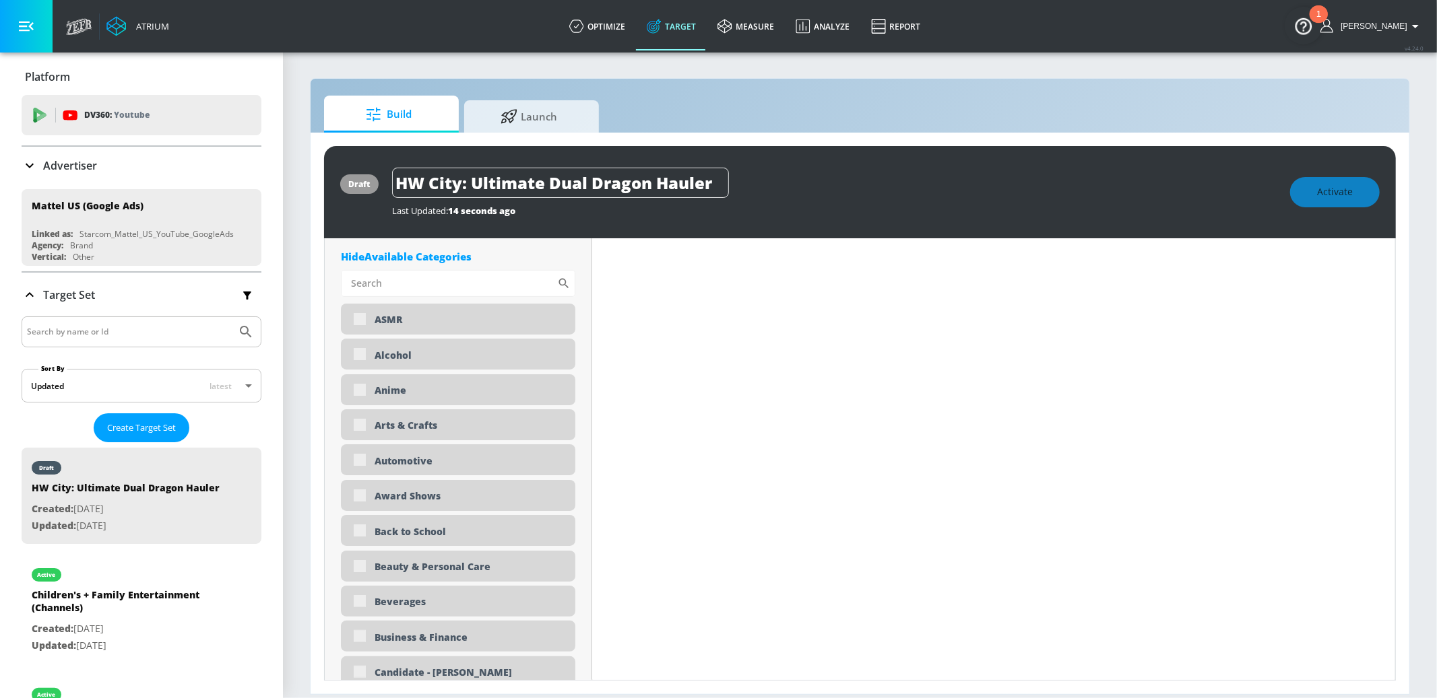
scroll to position [4483, 0]
click at [365, 358] on input "checkbox" at bounding box center [360, 357] width 24 height 24
checkbox input "true"
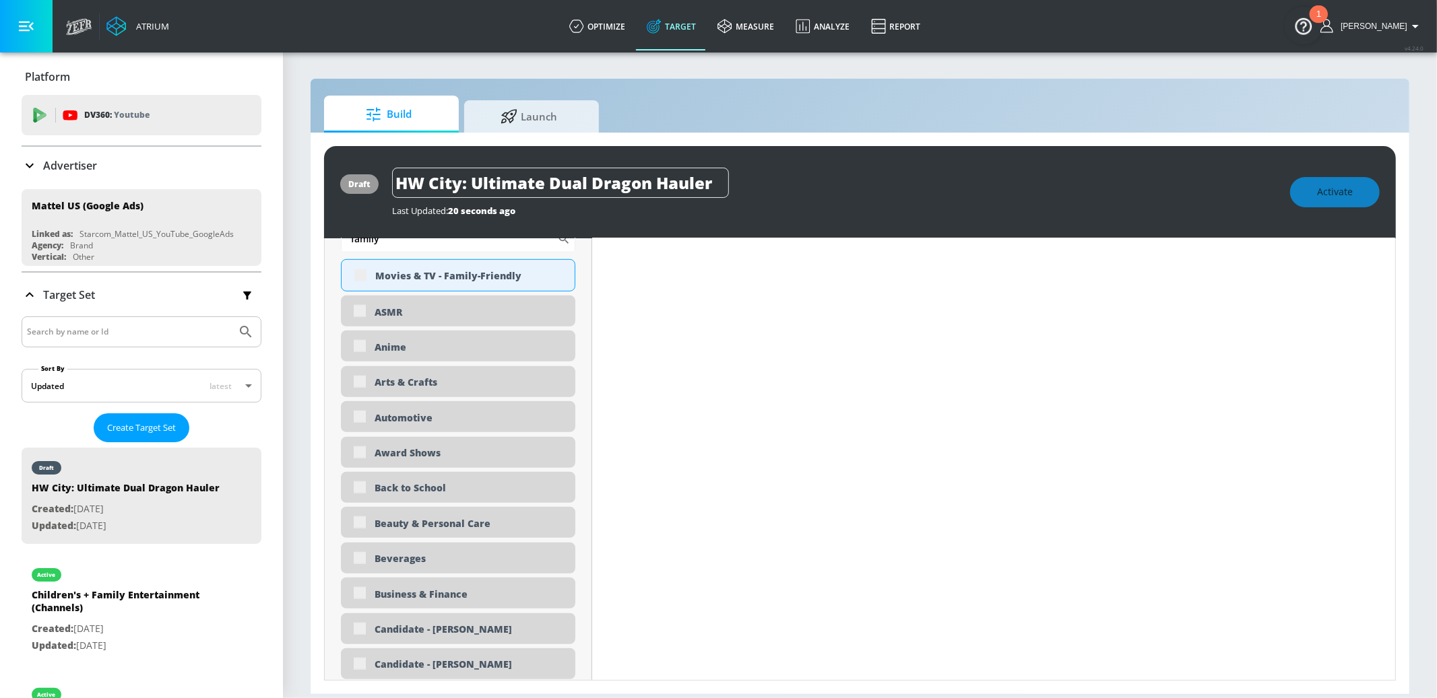
scroll to position [0, 0]
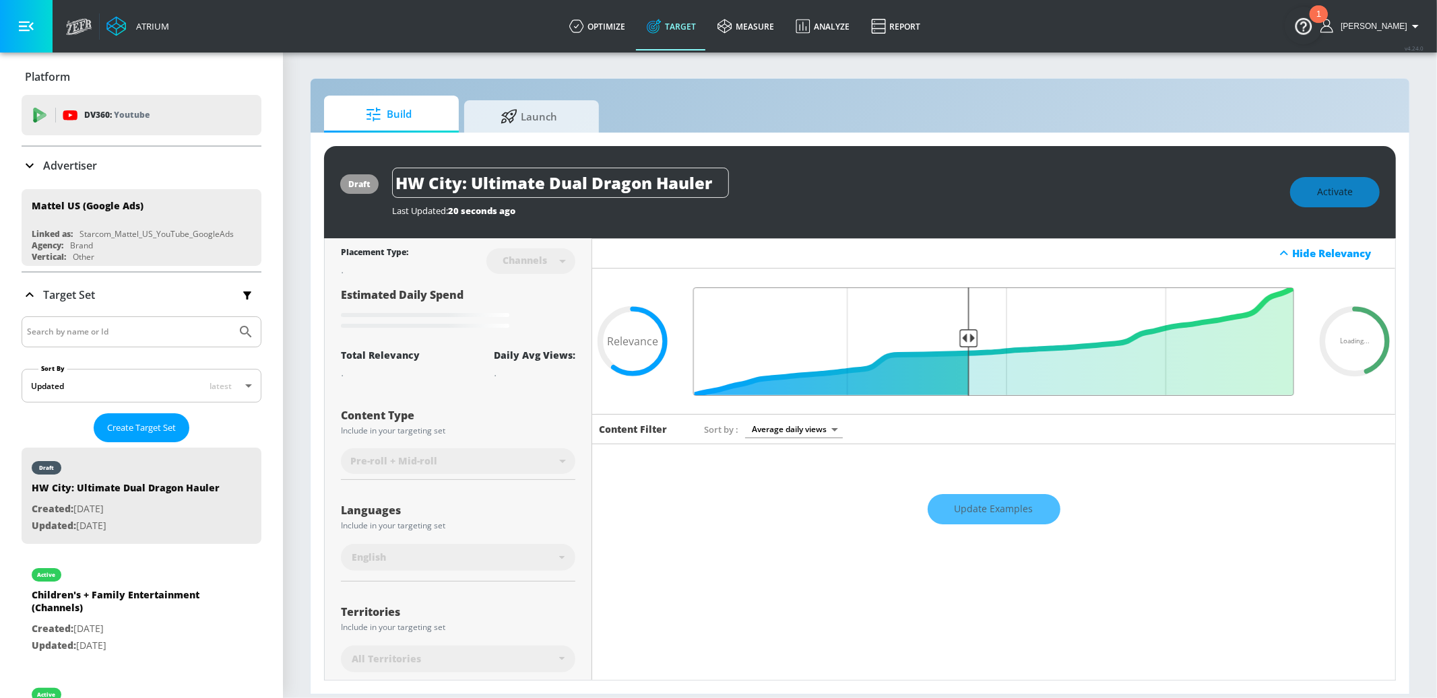
drag, startPoint x: 948, startPoint y: 341, endPoint x: 968, endPoint y: 340, distance: 19.5
click at [968, 340] on input "Final Threshold" at bounding box center [993, 342] width 614 height 108
type input "0.6"
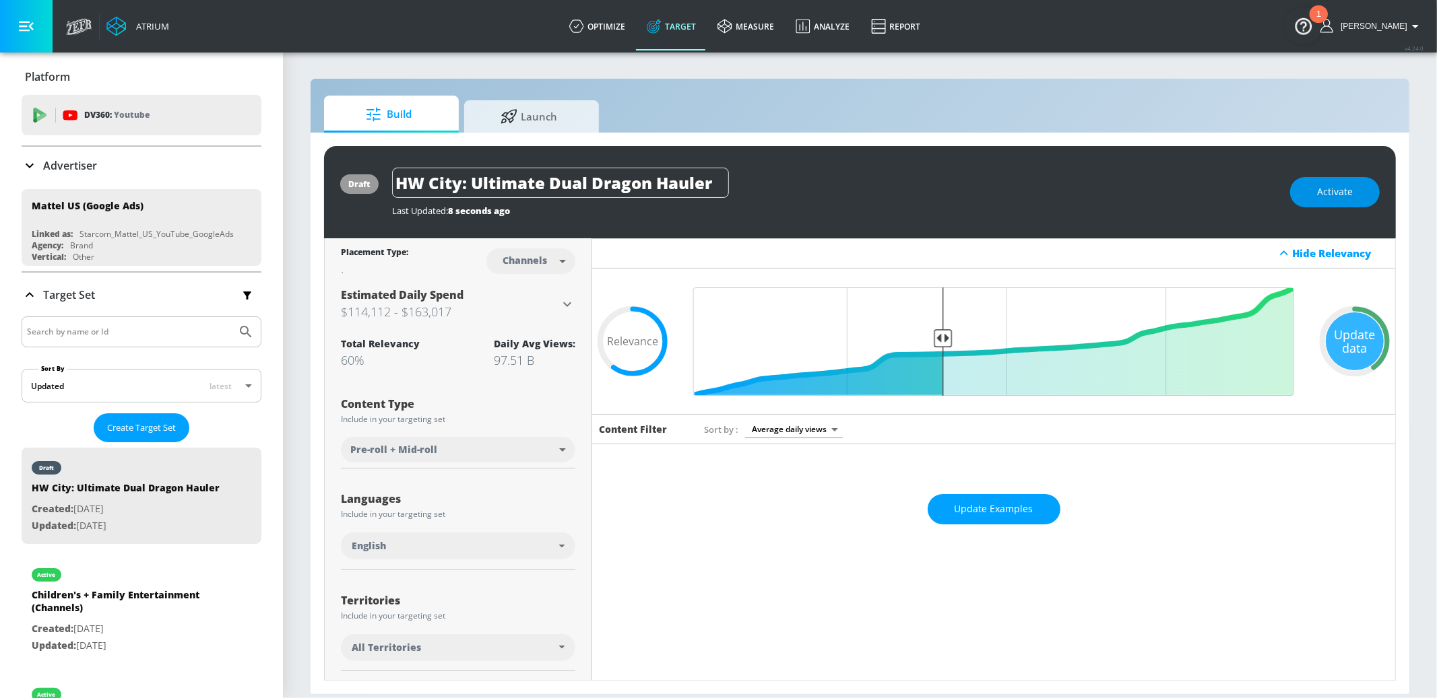
click at [1345, 197] on span "Activate" at bounding box center [1335, 192] width 36 height 17
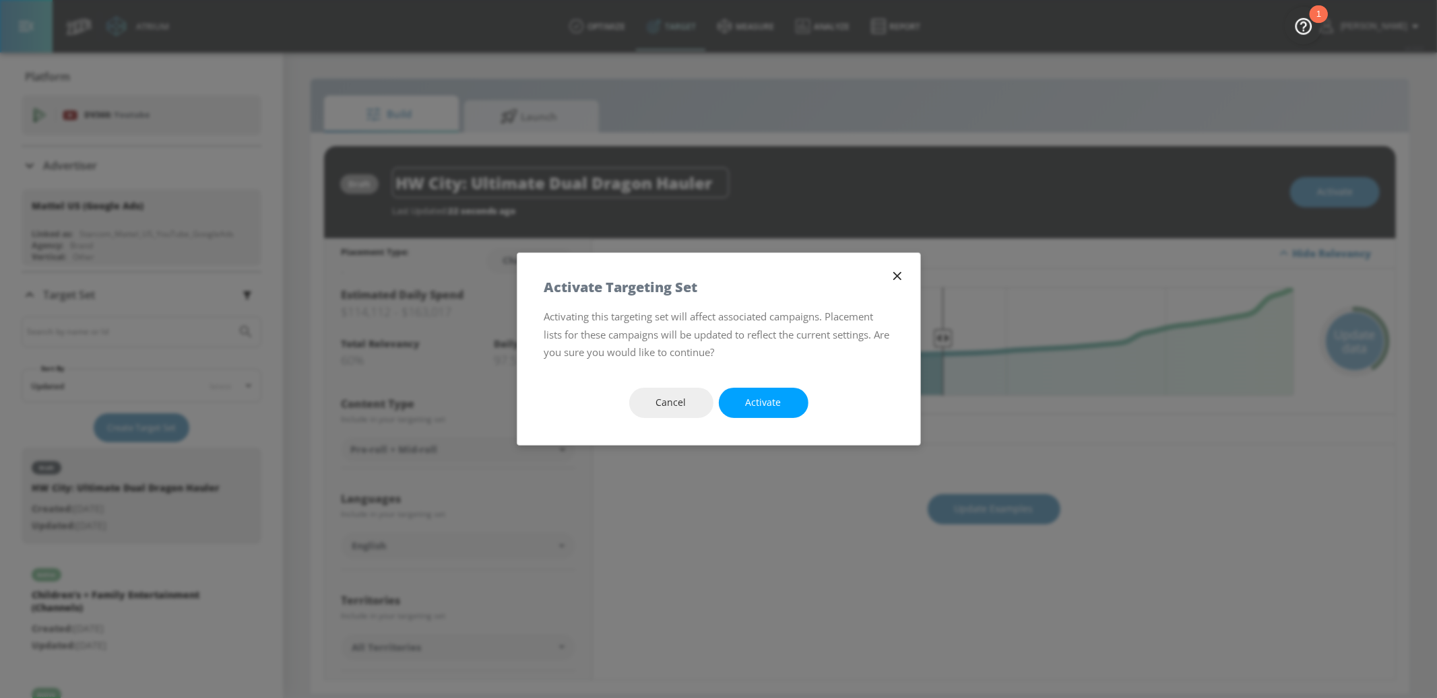
drag, startPoint x: 797, startPoint y: 394, endPoint x: 724, endPoint y: 169, distance: 236.4
click at [794, 393] on button "Activate" at bounding box center [764, 403] width 90 height 30
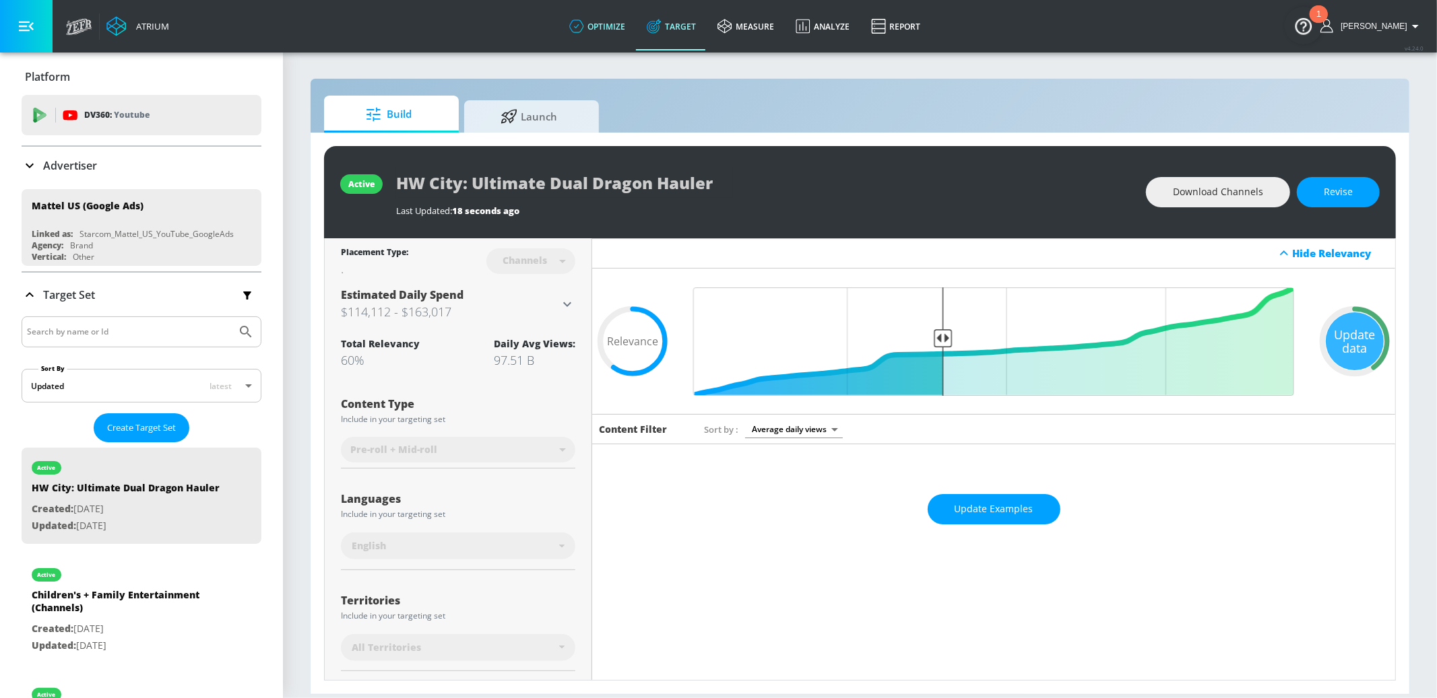
click at [622, 22] on link "optimize" at bounding box center [596, 26] width 77 height 48
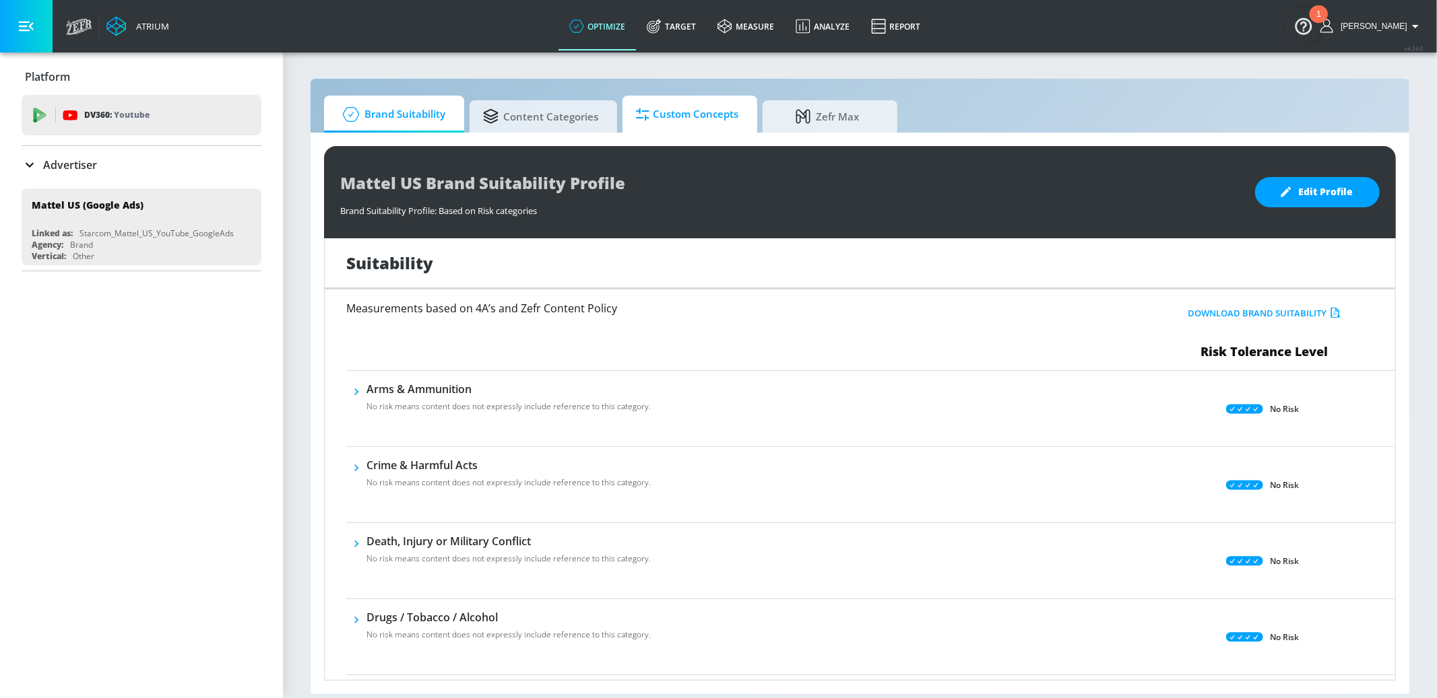
click at [680, 119] on span "Custom Concepts" at bounding box center [687, 114] width 102 height 32
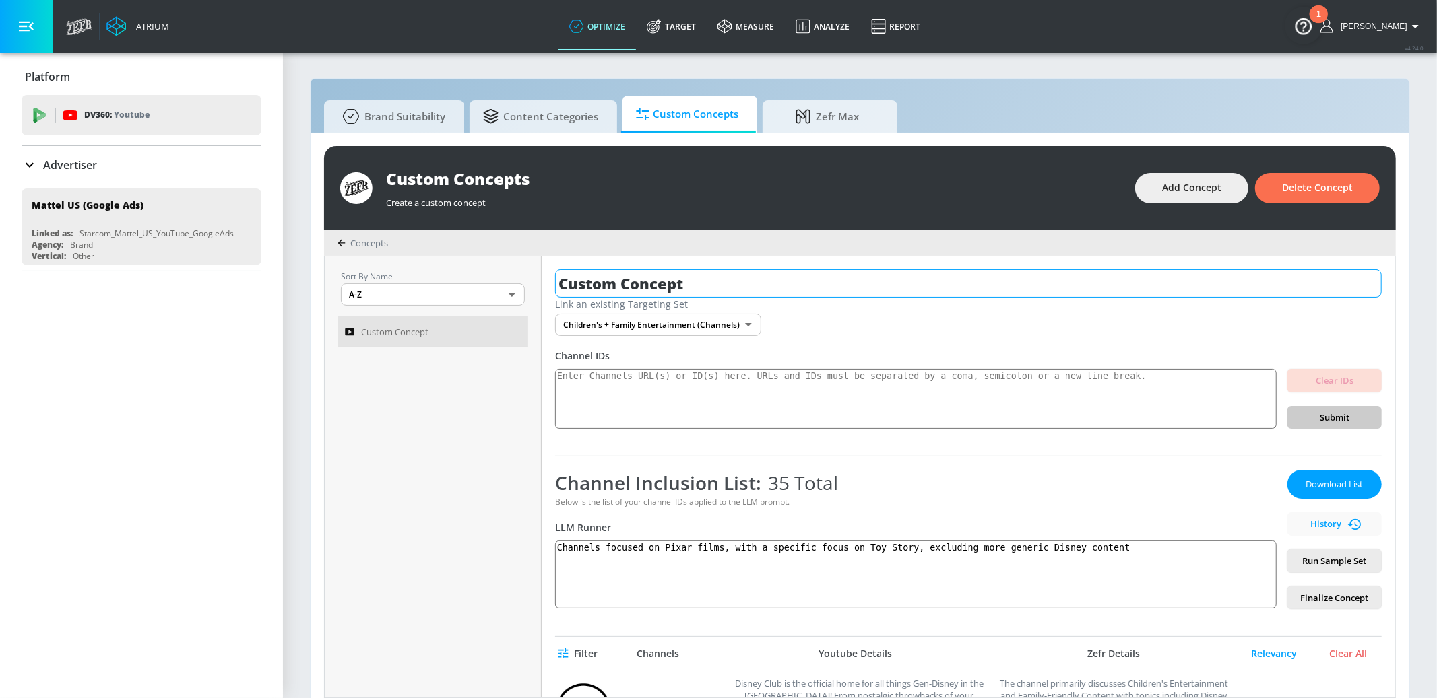
click at [639, 282] on input "Custom Concept" at bounding box center [968, 283] width 826 height 28
click at [638, 282] on input "Custom Concept" at bounding box center [968, 283] width 826 height 28
click at [655, 322] on body "Atrium optimize Target measure Analyze Report optimize Target measure Analyze R…" at bounding box center [718, 356] width 1437 height 713
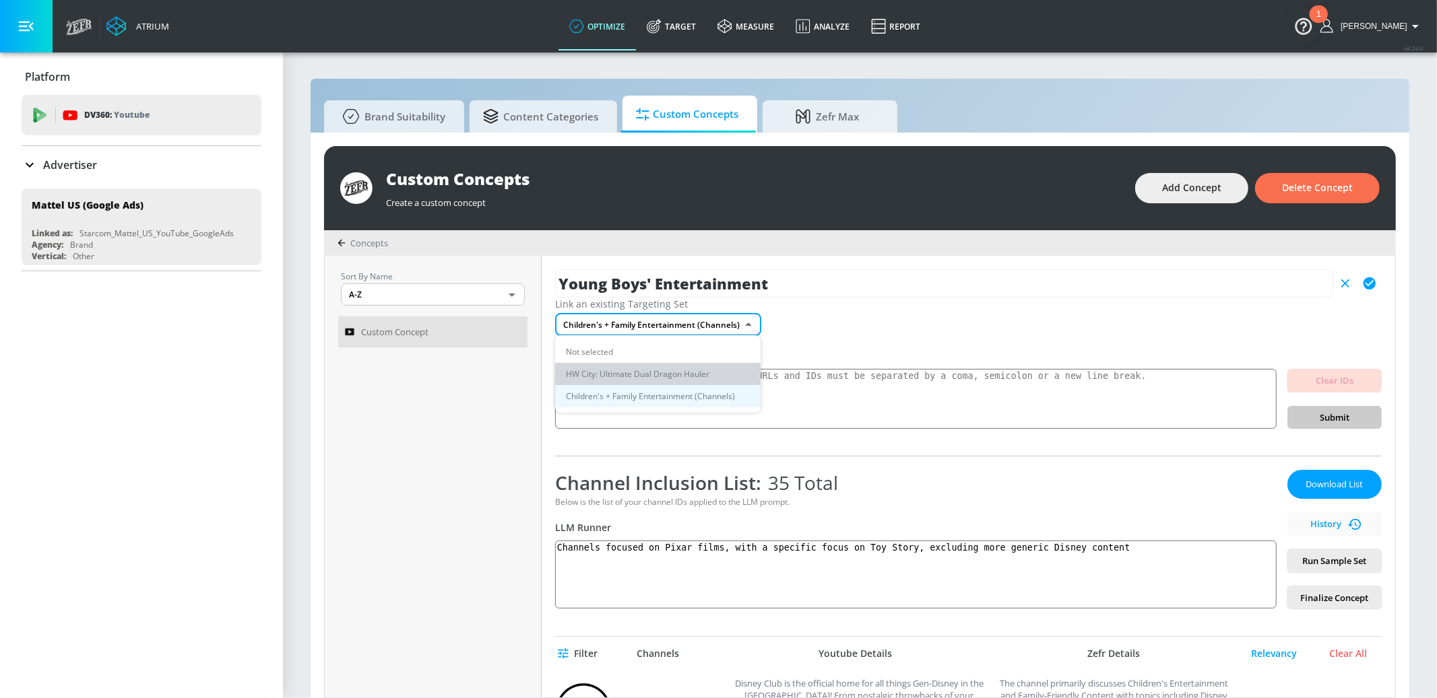
click at [658, 376] on li "HW City: Ultimate Dual Dragon Hauler" at bounding box center [657, 374] width 205 height 22
type input "Custom Concept"
type input "4a31a22c-71ce-4b33-9042-ffa0fd7bea73"
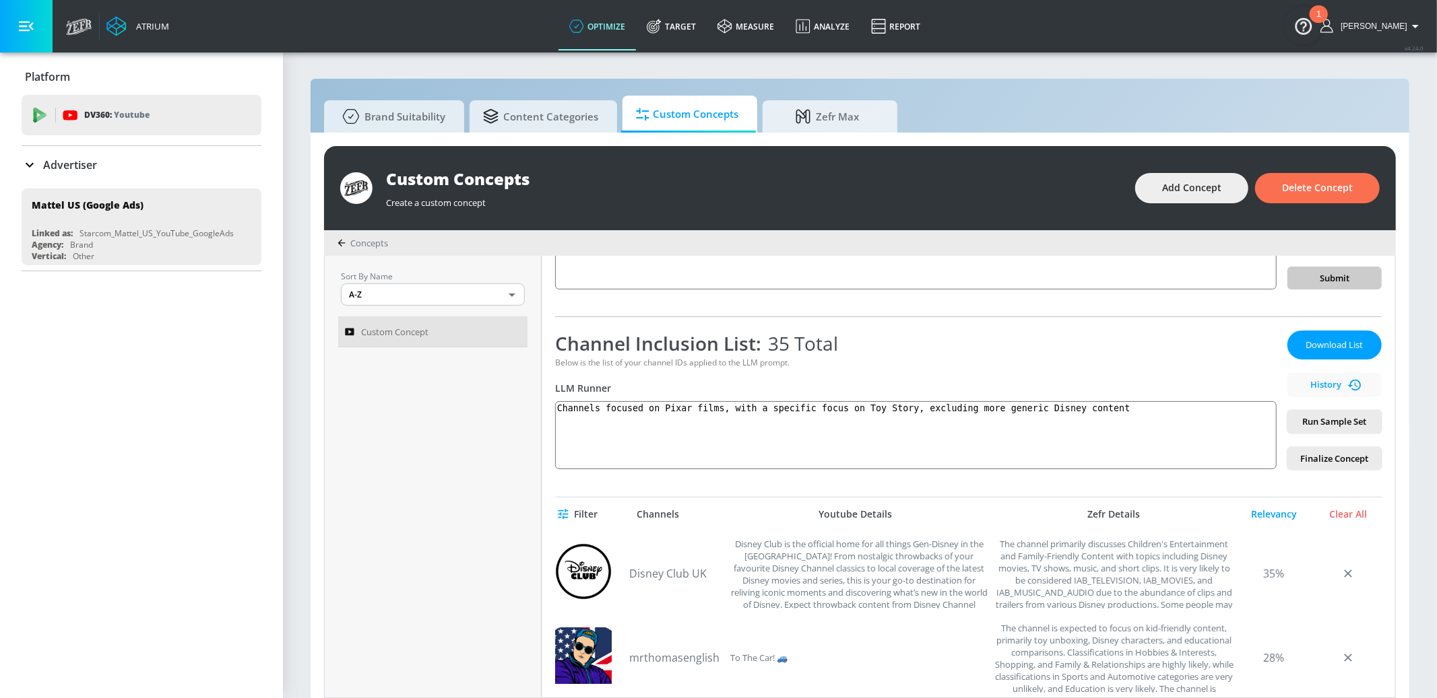
scroll to position [150, 0]
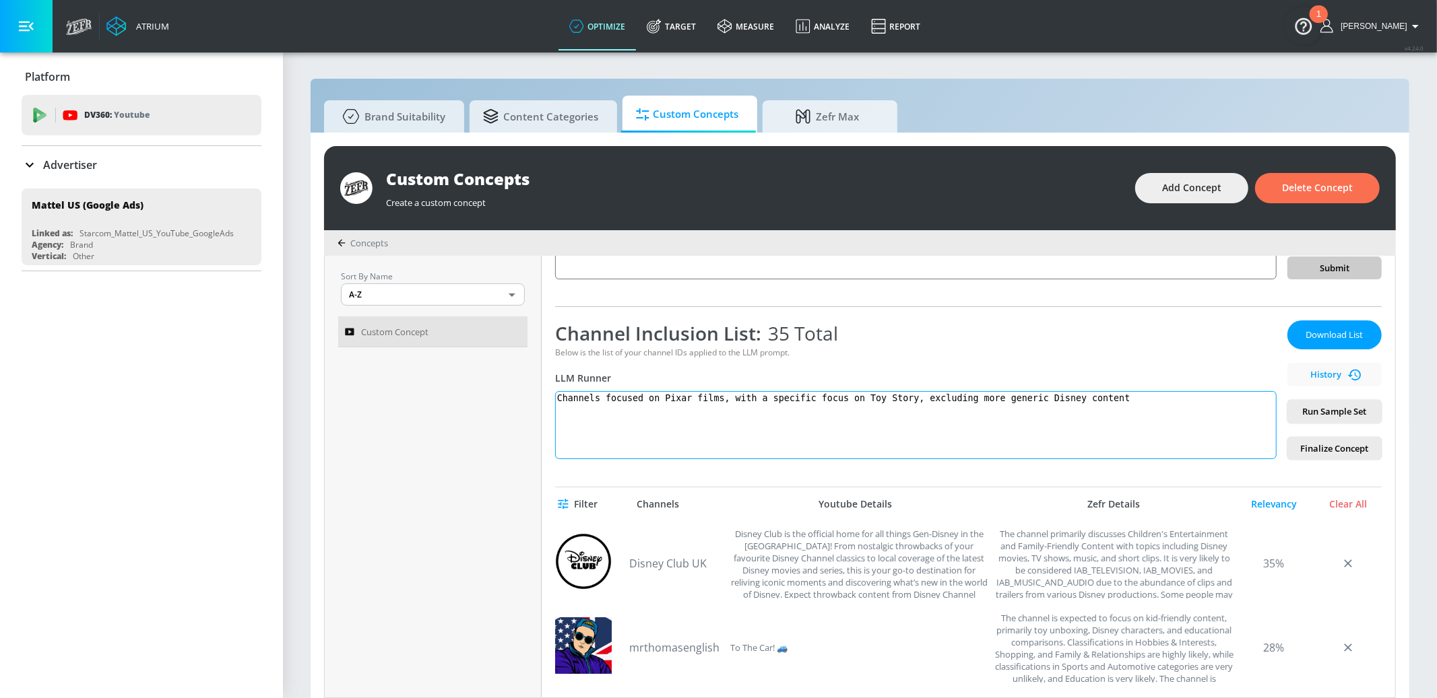
click at [803, 397] on textarea "Channels focused on Pixar films, with a specific focus on Toy Story, excluding …" at bounding box center [915, 425] width 721 height 68
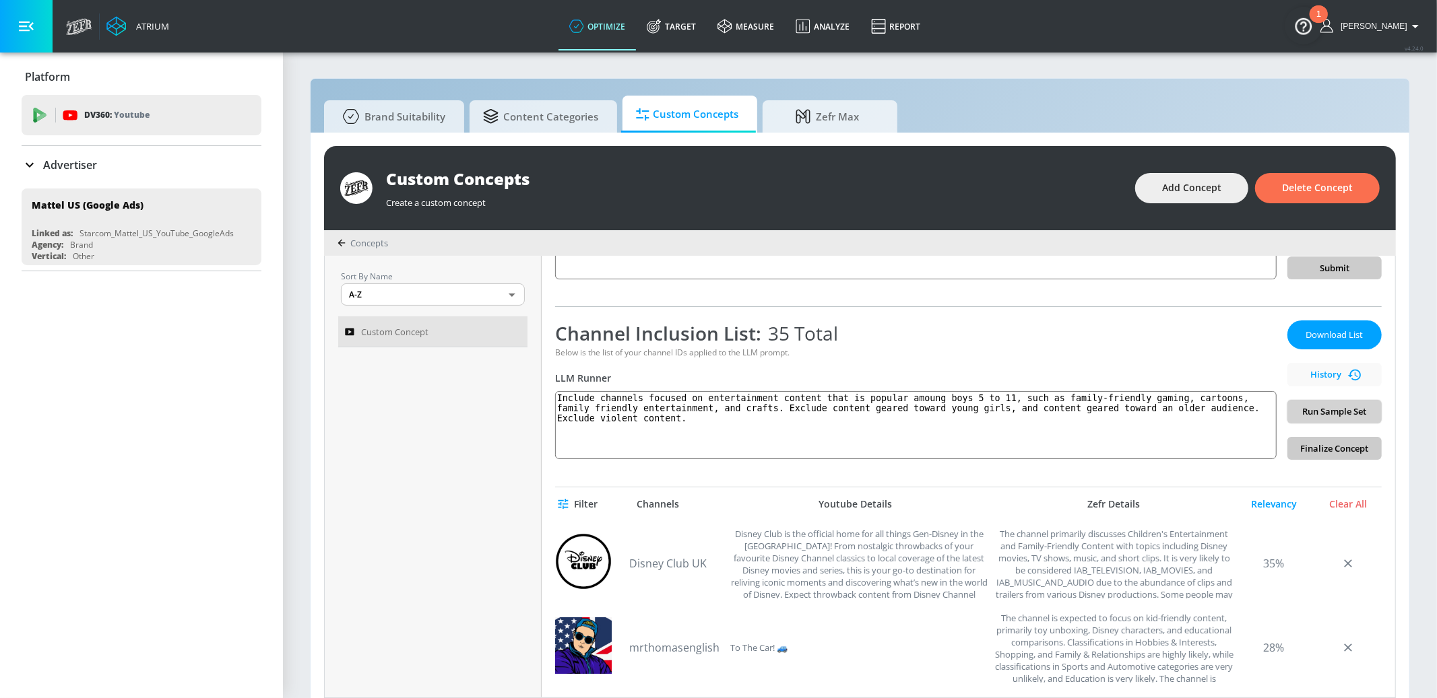
click at [1317, 412] on span "Run Sample Set" at bounding box center [1334, 411] width 73 height 15
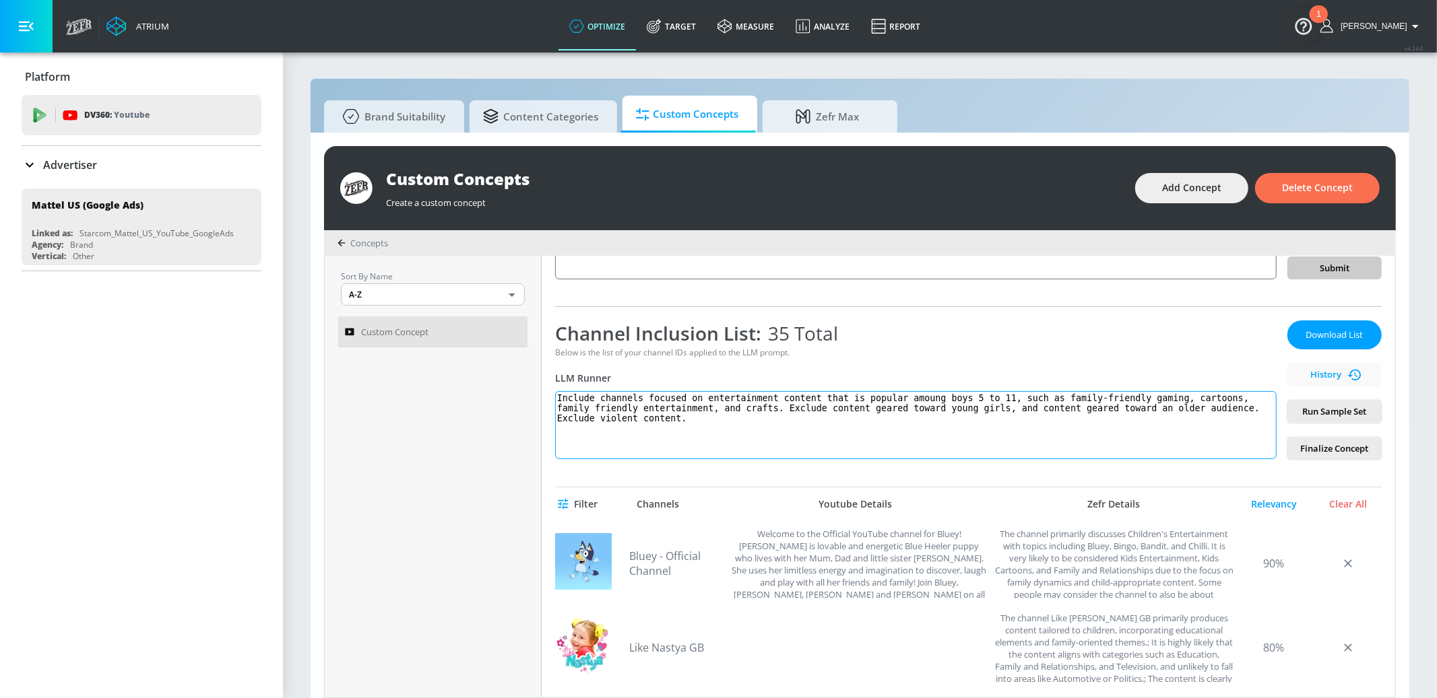
click at [983, 393] on textarea "Include channels focused on entertainment content that is popular amoung boys 5…" at bounding box center [915, 425] width 721 height 68
click at [739, 418] on textarea "Include channels focused on entertainment content that is popular amoung boys 8…" at bounding box center [915, 425] width 721 height 68
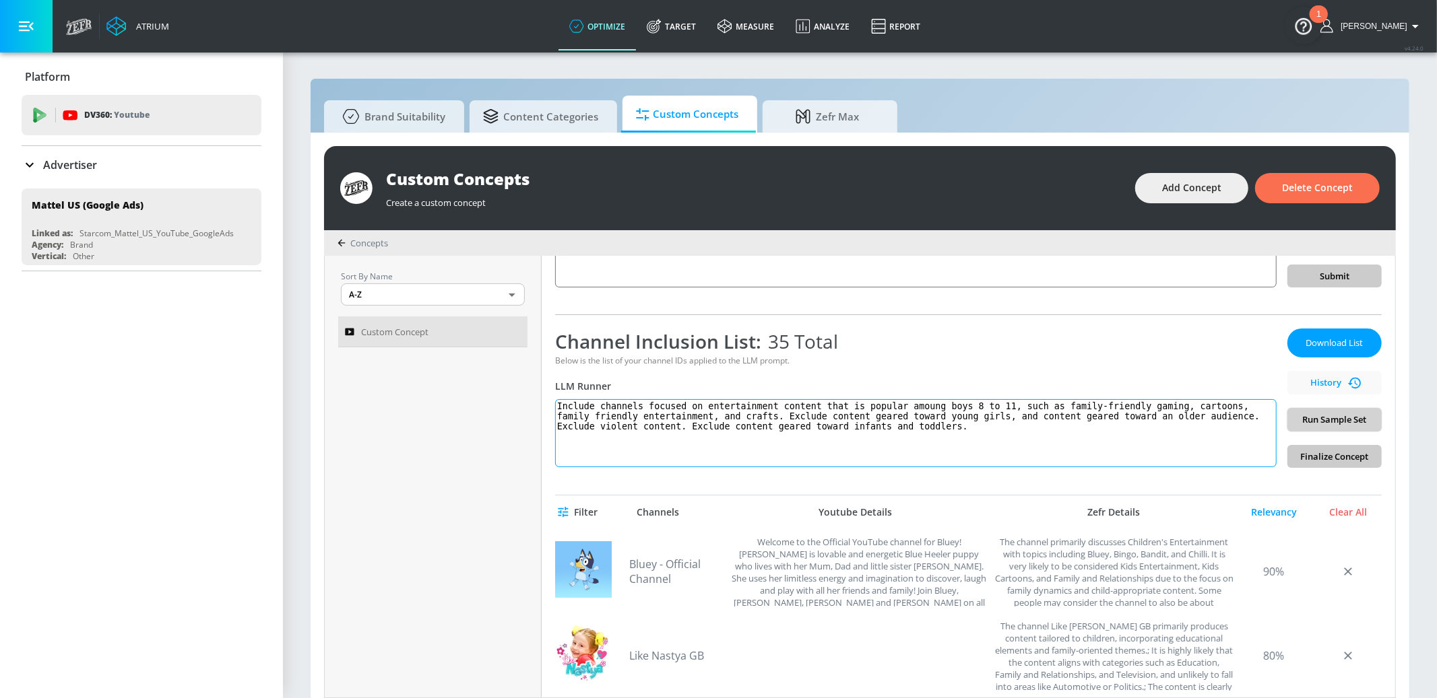
scroll to position [140, 0]
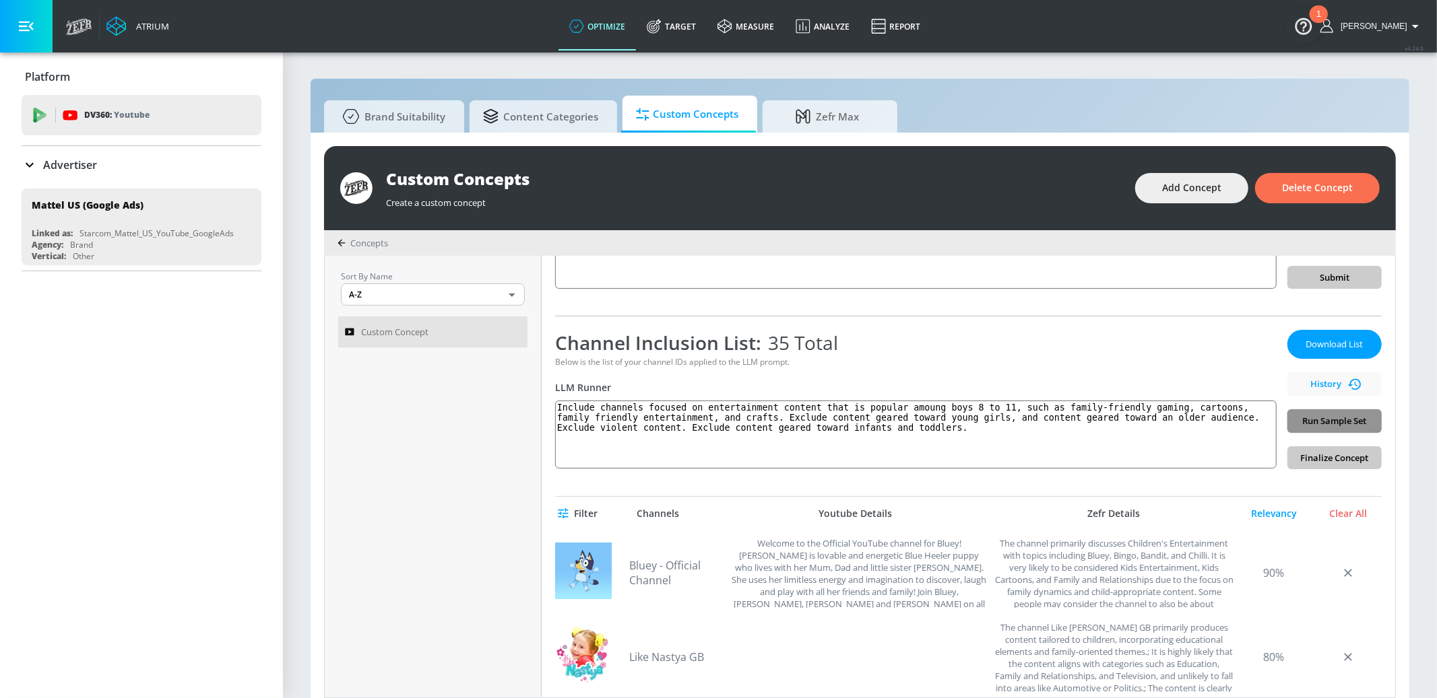
click at [1325, 418] on span "Run Sample Set" at bounding box center [1334, 421] width 73 height 15
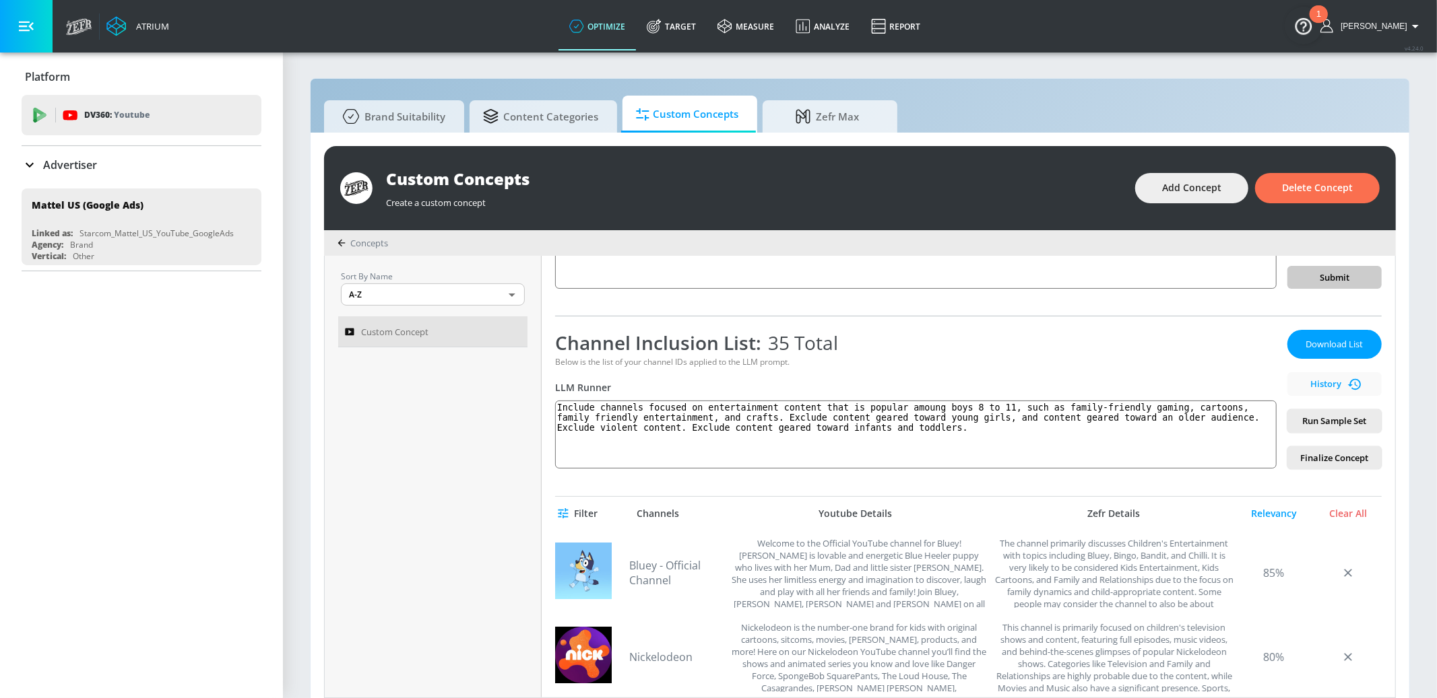
scroll to position [0, 0]
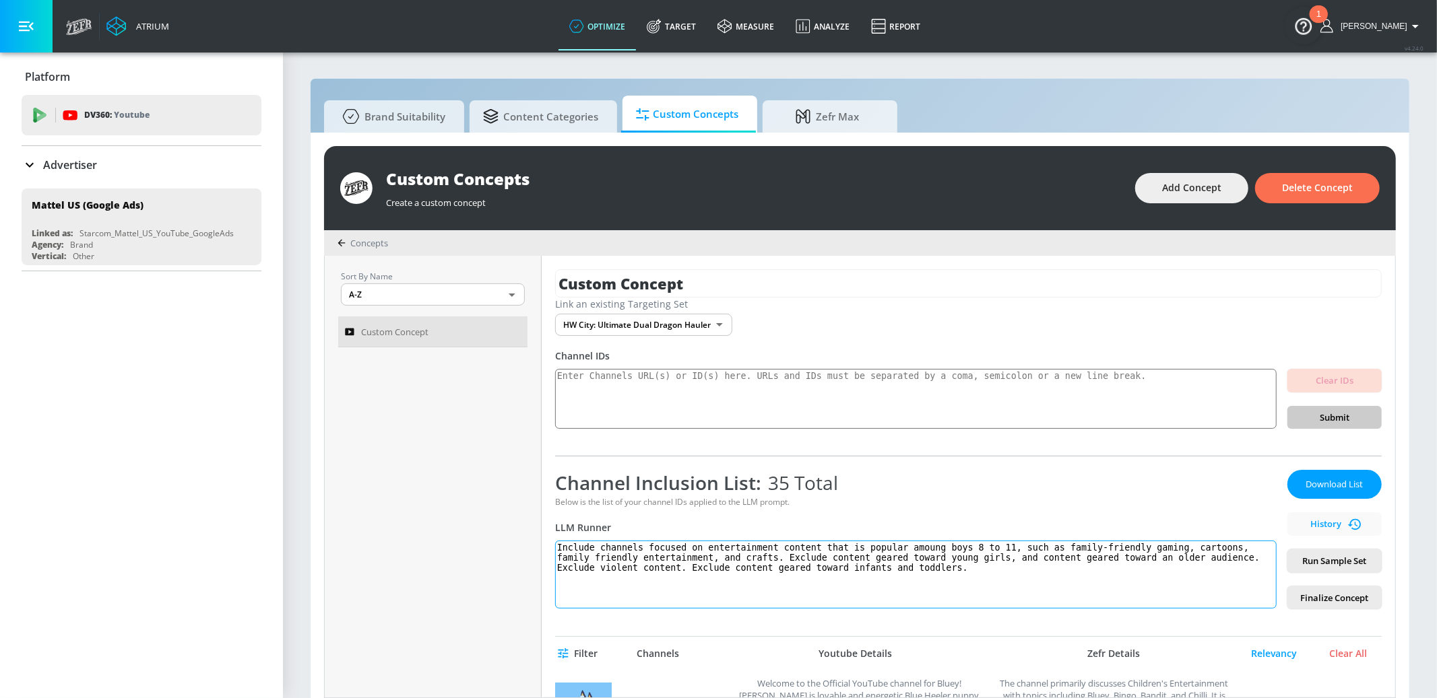
click at [1053, 560] on textarea "Include channels focused on entertainment content that is popular amoung boys 8…" at bounding box center [915, 575] width 721 height 68
click at [978, 571] on textarea "Include channels focused on entertainment content that is popular amoung boys 8…" at bounding box center [915, 575] width 721 height 68
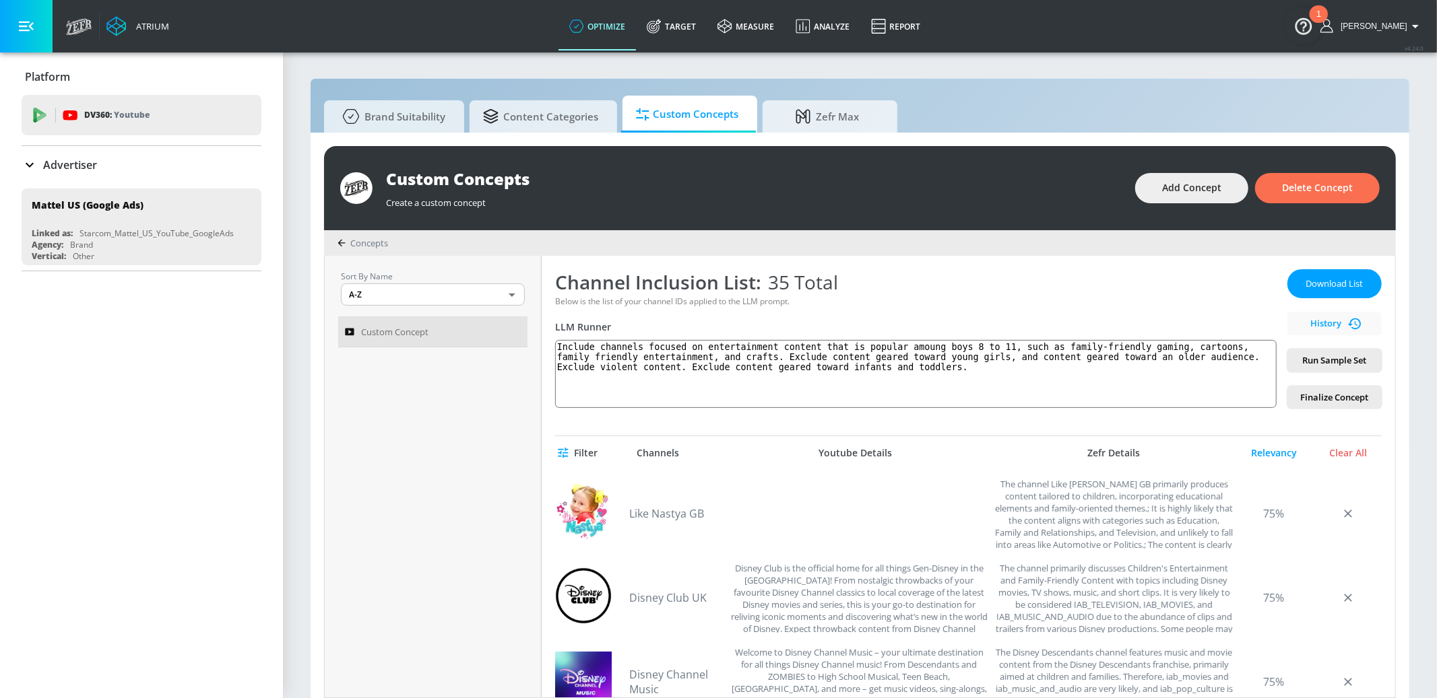
scroll to position [246, 0]
click at [665, 516] on link "Like Nastya GB" at bounding box center [676, 518] width 94 height 15
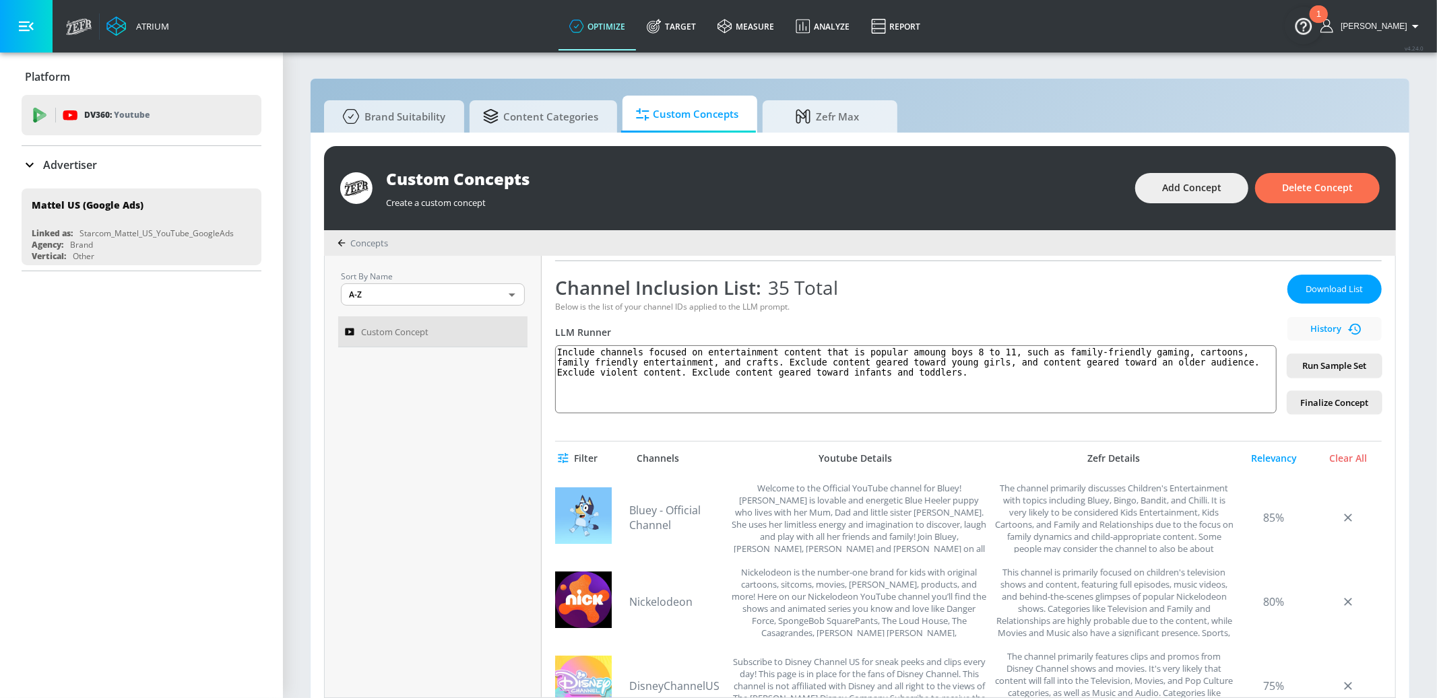
scroll to position [10, 0]
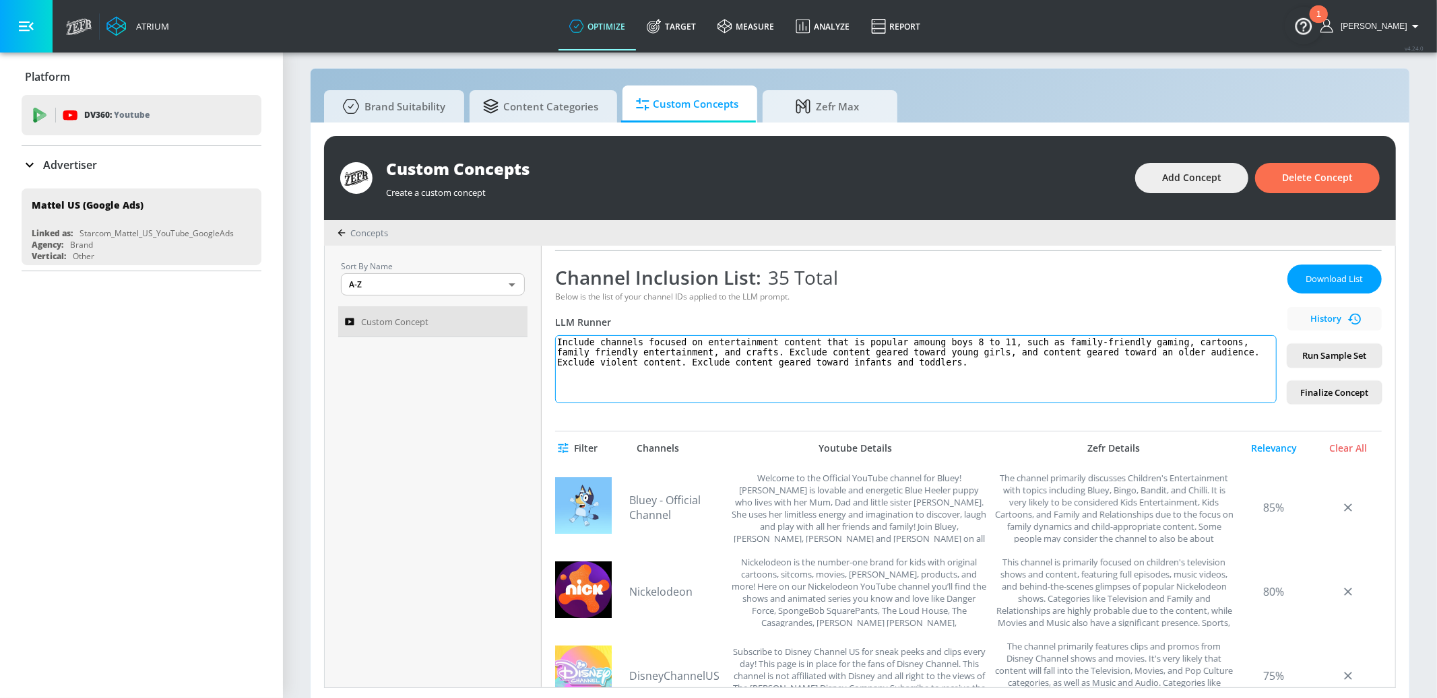
click at [636, 346] on textarea "Include channels focused on entertainment content that is popular amoung boys 8…" at bounding box center [915, 369] width 721 height 68
paste textarea "[URL][DOMAIN_NAME] [URL][DOMAIN_NAME] [URL][DOMAIN_NAME] [URL][DOMAIN_NAME] [UR…"
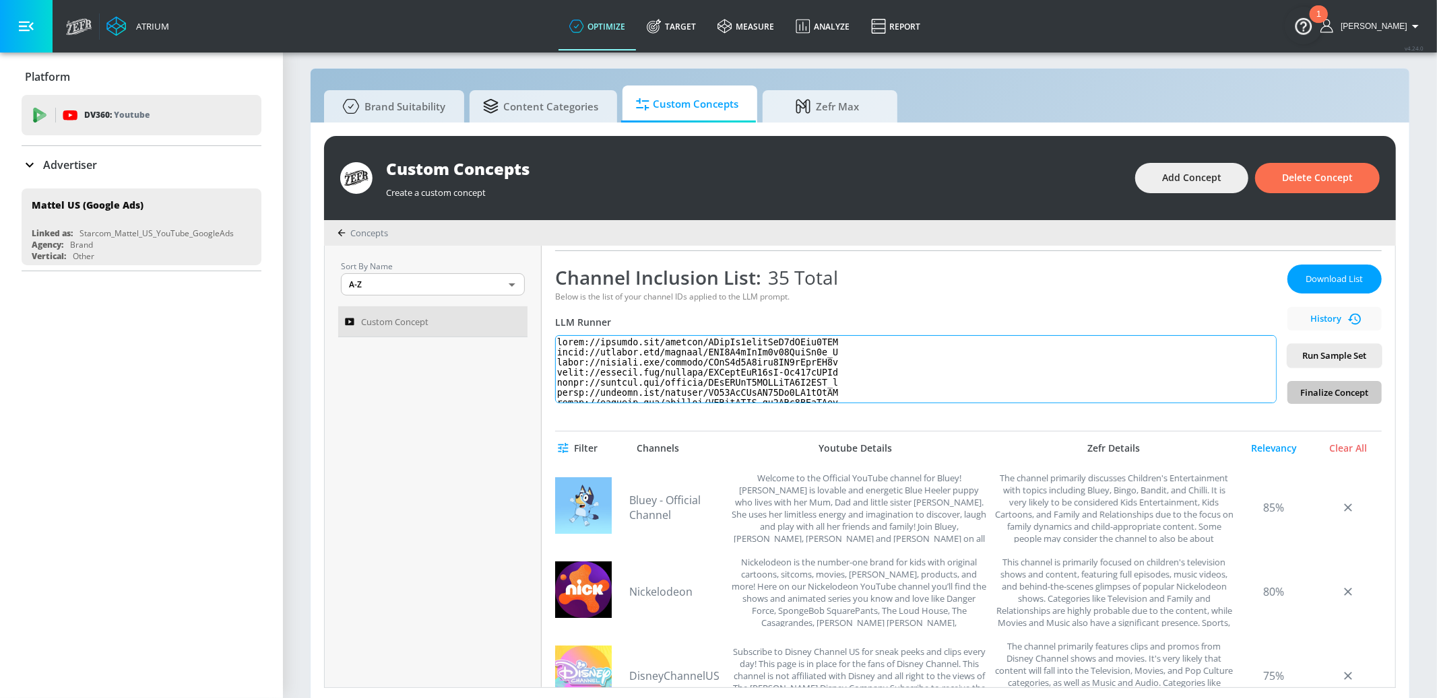
scroll to position [19704, 0]
type textarea "Include channels focused on entertainment content that is popular amoung boys 8…"
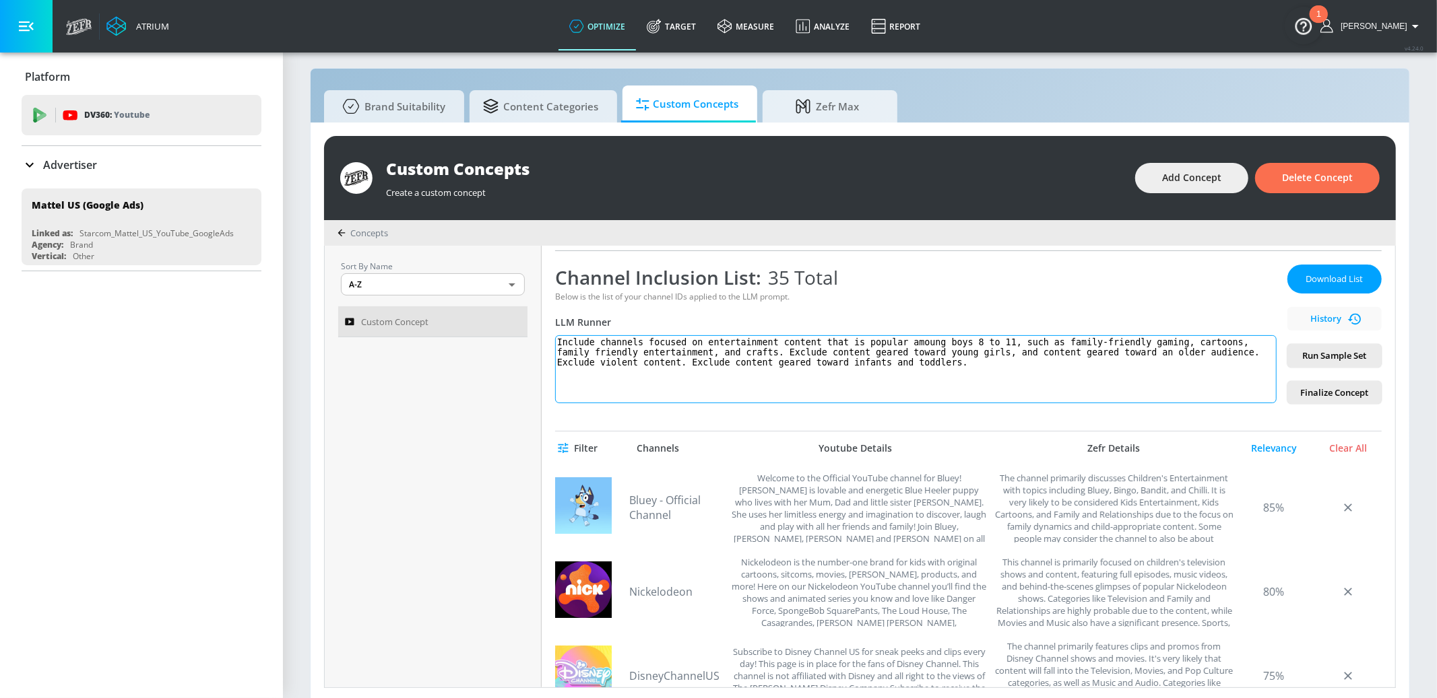
scroll to position [0, 0]
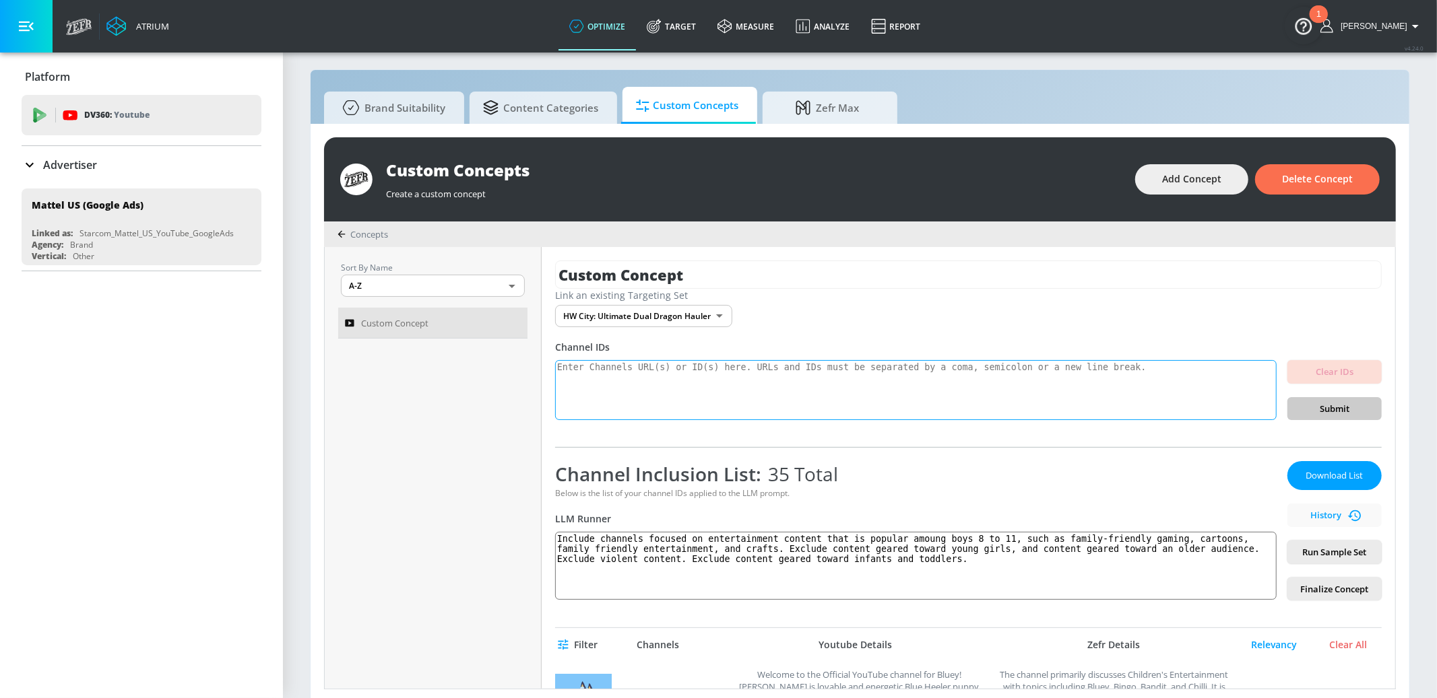
click at [745, 367] on textarea at bounding box center [915, 390] width 721 height 61
paste textarea "[URL][DOMAIN_NAME] [URL][DOMAIN_NAME] [URL][DOMAIN_NAME] [URL][DOMAIN_NAME] [UR…"
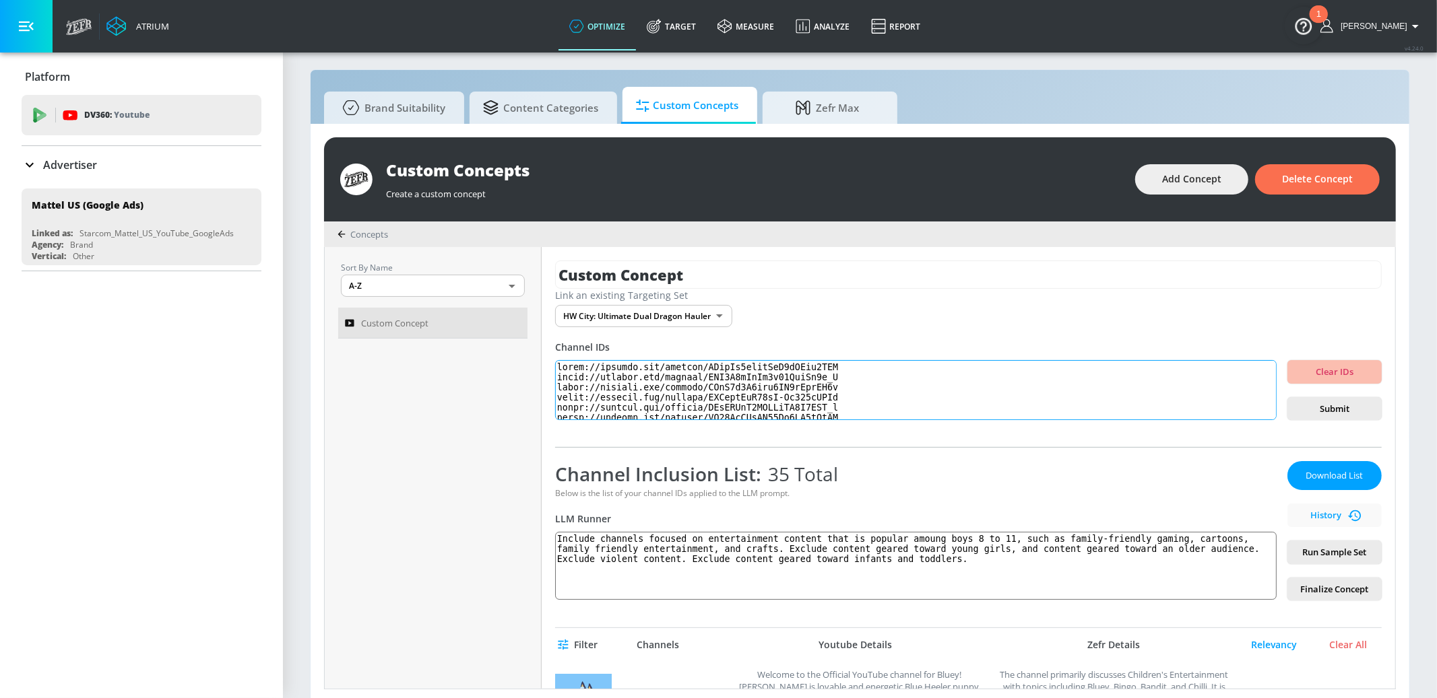
scroll to position [23798, 0]
type textarea "[URL][DOMAIN_NAME] [URL][DOMAIN_NAME] [URL][DOMAIN_NAME] [URL][DOMAIN_NAME] [UR…"
click at [1307, 415] on span "Submit" at bounding box center [1334, 408] width 73 height 15
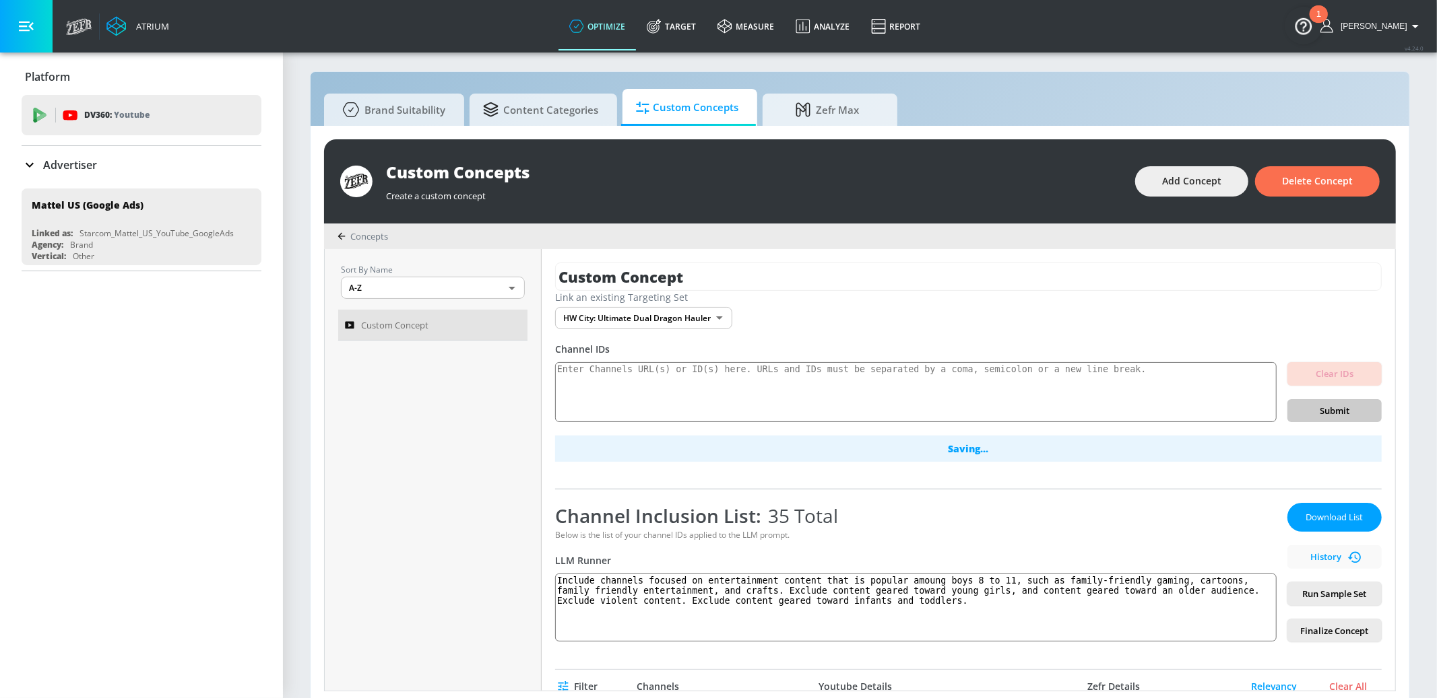
scroll to position [53, 0]
